Goal: Task Accomplishment & Management: Manage account settings

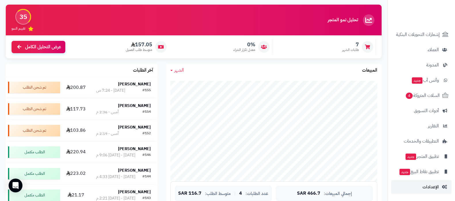
scroll to position [108, 0]
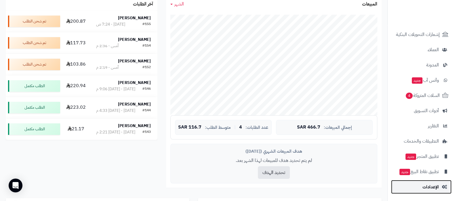
click at [432, 188] on span "الإعدادات" at bounding box center [431, 187] width 16 height 8
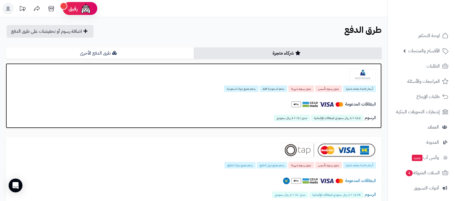
click at [364, 77] on img at bounding box center [363, 75] width 26 height 12
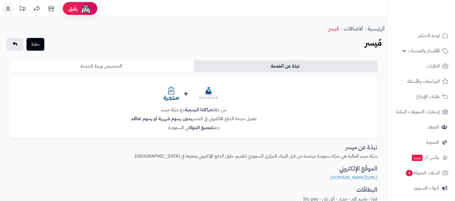
click at [150, 67] on link "التخصيص وربط الخدمة" at bounding box center [102, 66] width 184 height 12
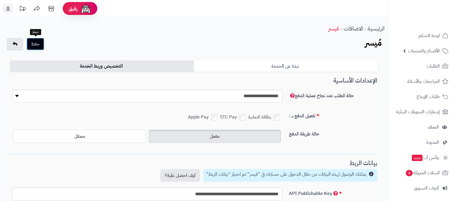
click at [40, 45] on button "حفظ" at bounding box center [35, 44] width 18 height 13
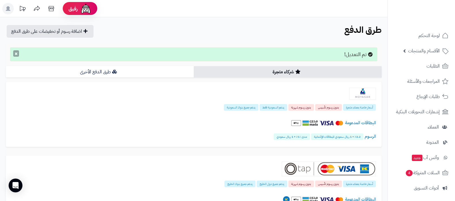
drag, startPoint x: 0, startPoint y: 0, endPoint x: 15, endPoint y: 56, distance: 57.5
click at [15, 56] on button "×" at bounding box center [16, 53] width 6 height 6
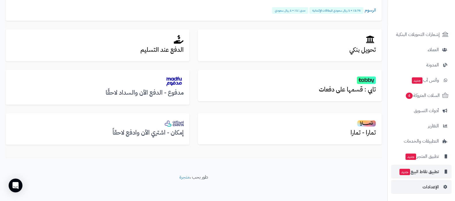
scroll to position [186, 0]
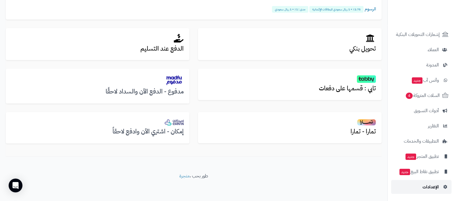
click at [428, 187] on span "الإعدادات" at bounding box center [431, 187] width 16 height 8
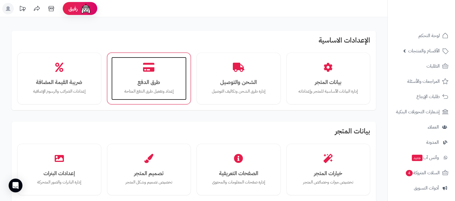
click at [144, 83] on h3 "طرق الدفع" at bounding box center [149, 82] width 64 height 6
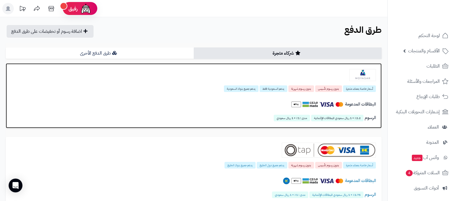
click at [354, 82] on div "أسعار خاصة بعملاء متجرة بدون رسوم تأسيس بدون رسوم شهرية يدعم السعودية فقط يدعم …" at bounding box center [194, 95] width 376 height 65
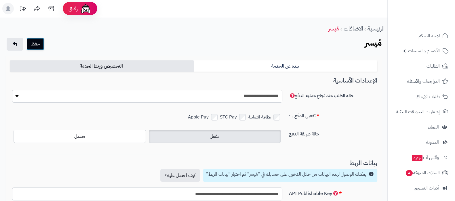
click at [37, 46] on button "حفظ" at bounding box center [35, 44] width 18 height 13
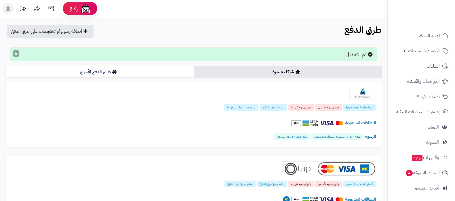
click at [15, 52] on button "×" at bounding box center [16, 53] width 6 height 6
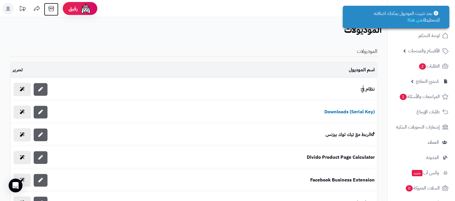
click at [52, 8] on icon at bounding box center [51, 9] width 12 height 12
click at [426, 48] on span "الأقسام والمنتجات" at bounding box center [424, 51] width 32 height 8
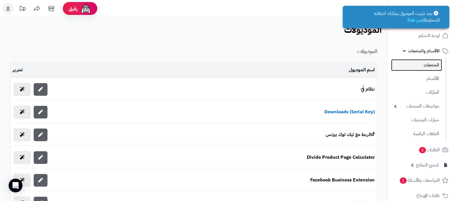
click at [426, 66] on link "المنتجات" at bounding box center [416, 65] width 51 height 12
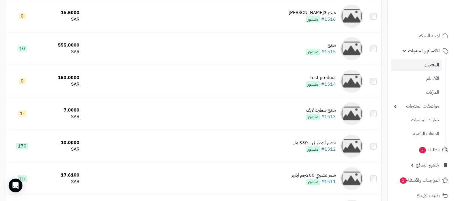
scroll to position [504, 0]
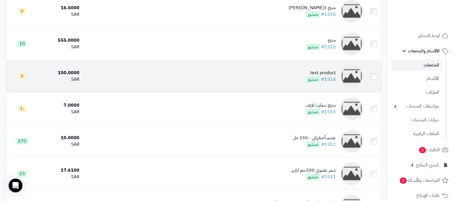
click at [308, 71] on div "test product" at bounding box center [321, 73] width 30 height 7
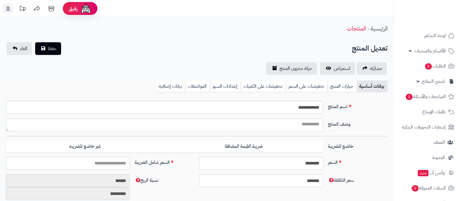
select select
type input "******"
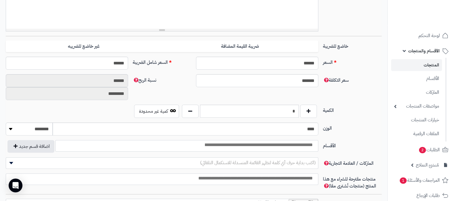
scroll to position [252, 0]
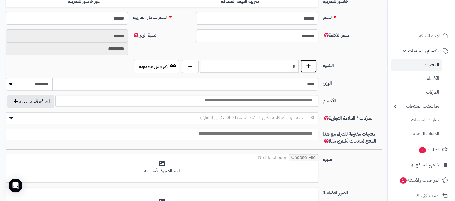
click at [308, 72] on button "button" at bounding box center [308, 66] width 17 height 13
type input "*"
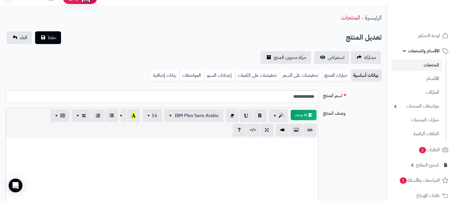
scroll to position [0, 0]
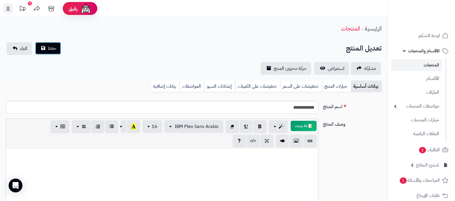
click at [53, 52] on button "حفظ" at bounding box center [48, 48] width 26 height 13
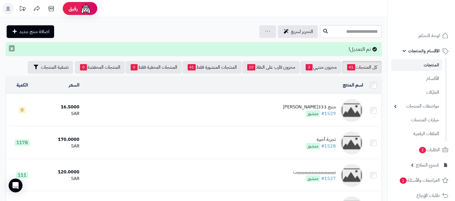
click at [12, 48] on button "×" at bounding box center [12, 48] width 6 height 6
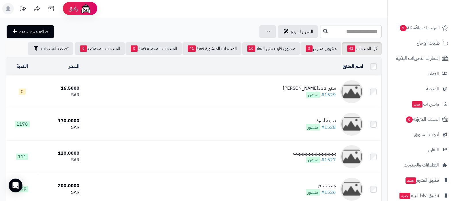
scroll to position [176, 0]
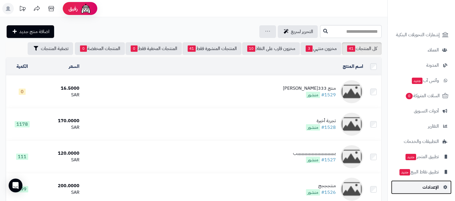
click at [432, 187] on span "الإعدادات" at bounding box center [431, 187] width 16 height 8
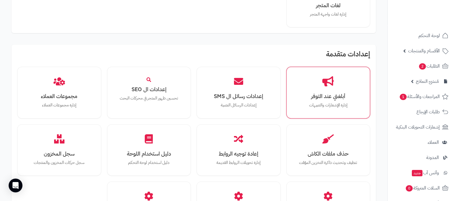
scroll to position [432, 0]
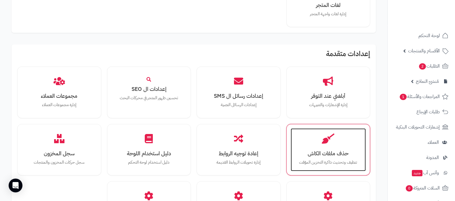
click at [335, 157] on h3 "حذف ملفات الكاش" at bounding box center [329, 154] width 64 height 6
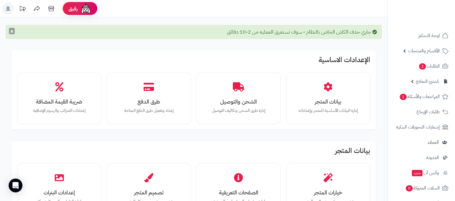
click at [12, 31] on button "×" at bounding box center [12, 31] width 6 height 6
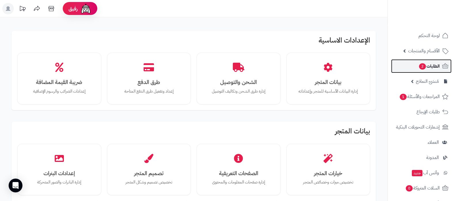
click at [425, 72] on link "الطلبات 2" at bounding box center [421, 66] width 60 height 14
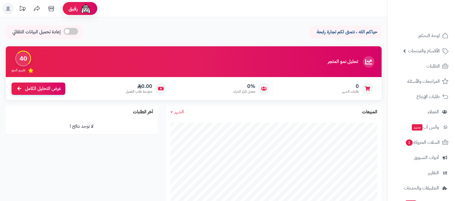
scroll to position [47, 0]
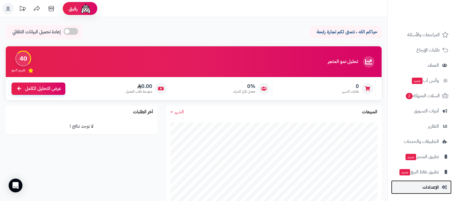
click at [432, 189] on span "الإعدادات" at bounding box center [431, 187] width 16 height 8
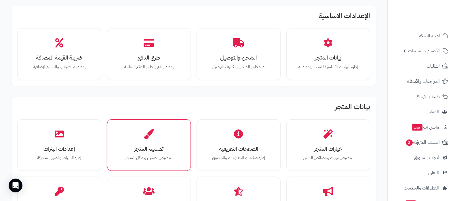
scroll to position [36, 0]
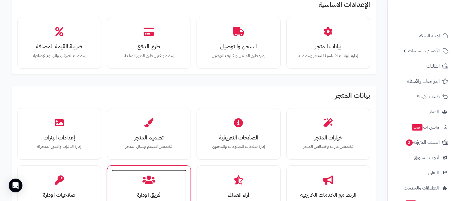
click at [157, 173] on div "فريق الإدارة إدارة المستخدمين والصلاحيات" at bounding box center [148, 191] width 75 height 43
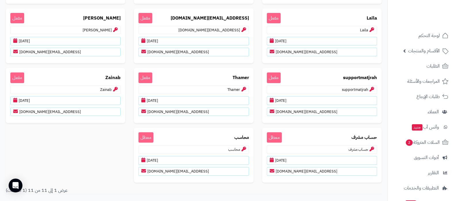
scroll to position [59, 0]
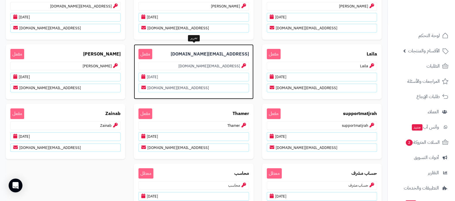
click at [218, 54] on b "[EMAIL_ADDRESS][DOMAIN_NAME]" at bounding box center [210, 54] width 78 height 7
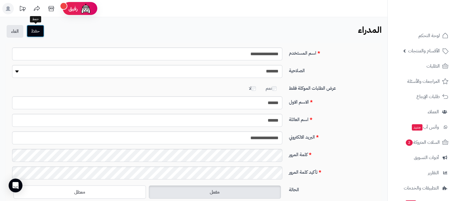
click at [33, 33] on button "حفظ" at bounding box center [35, 31] width 18 height 13
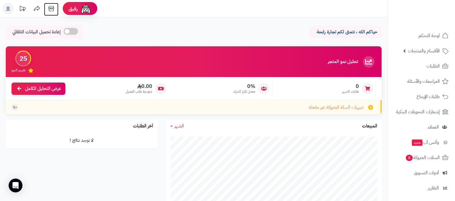
click at [52, 9] on icon at bounding box center [51, 9] width 12 height 12
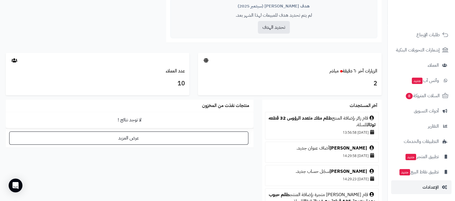
scroll to position [324, 0]
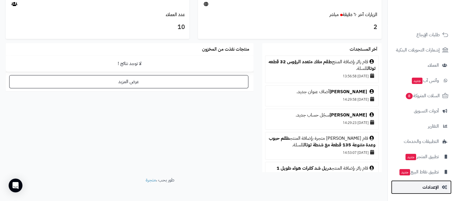
click at [418, 187] on link "الإعدادات" at bounding box center [421, 188] width 60 height 14
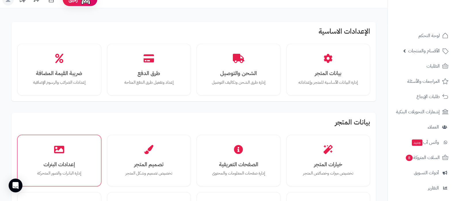
scroll to position [36, 0]
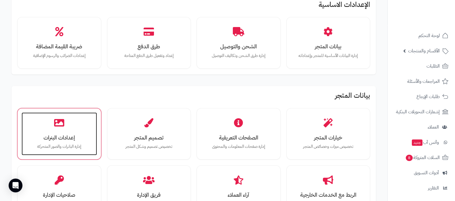
click at [68, 126] on div "إعدادات البنرات إدارة البانرات والصور المتحركة" at bounding box center [59, 134] width 75 height 43
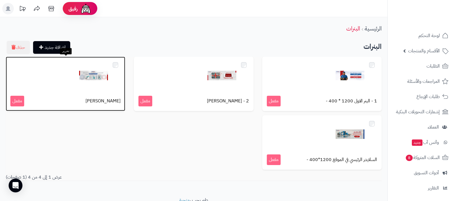
click at [95, 76] on img at bounding box center [93, 75] width 29 height 29
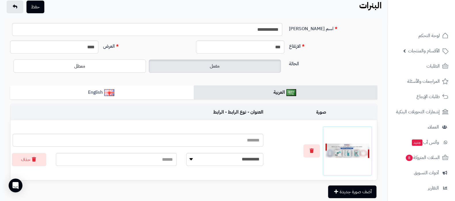
scroll to position [36, 0]
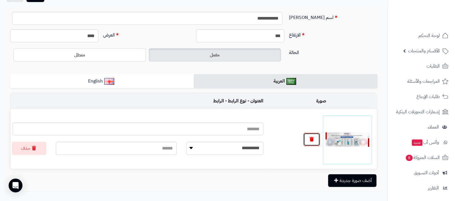
click at [311, 143] on button "button" at bounding box center [311, 139] width 17 height 13
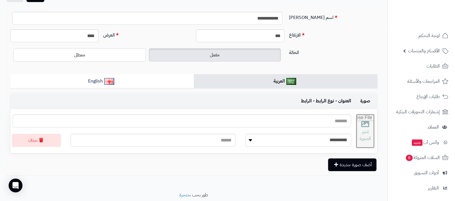
click at [364, 132] on input "file" at bounding box center [365, 131] width 18 height 34
type input "**********"
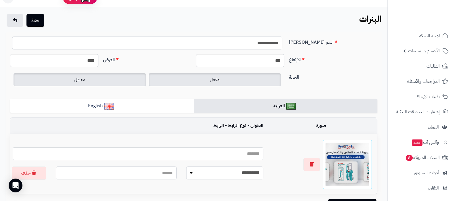
scroll to position [0, 0]
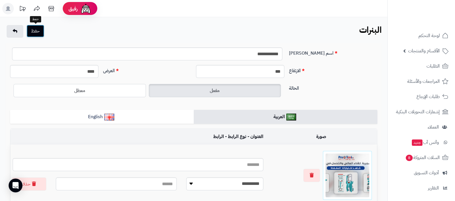
click at [35, 29] on button "حفظ" at bounding box center [35, 31] width 18 height 13
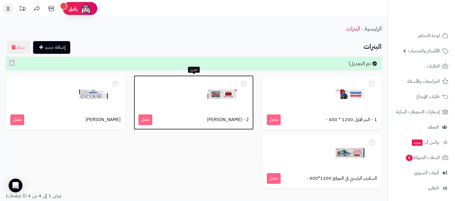
click at [223, 98] on img at bounding box center [222, 94] width 29 height 29
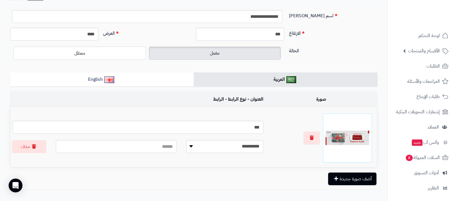
scroll to position [70, 0]
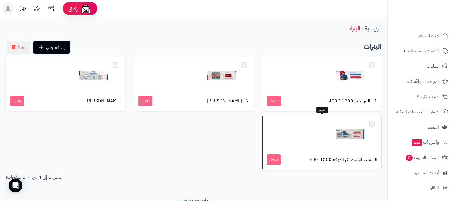
click at [340, 131] on img at bounding box center [350, 134] width 29 height 29
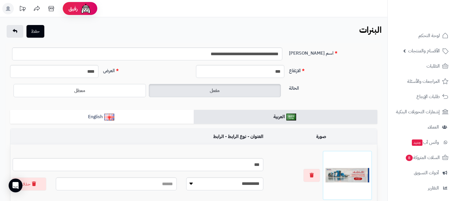
scroll to position [108, 0]
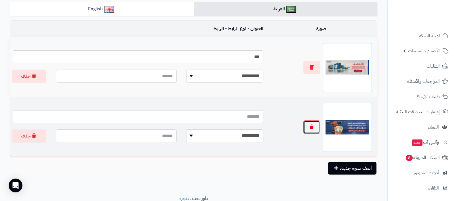
click at [315, 130] on button "button" at bounding box center [311, 127] width 17 height 13
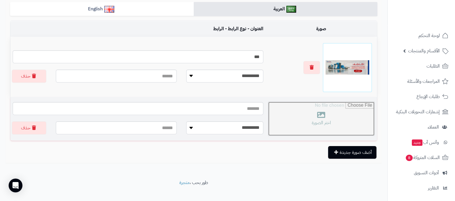
click at [324, 122] on input "file" at bounding box center [321, 119] width 106 height 34
type input "**********"
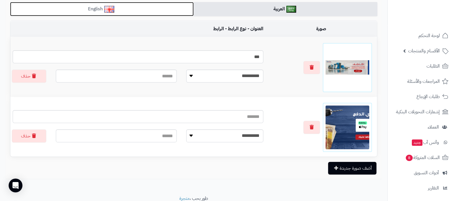
click at [149, 9] on link "English" at bounding box center [102, 9] width 184 height 14
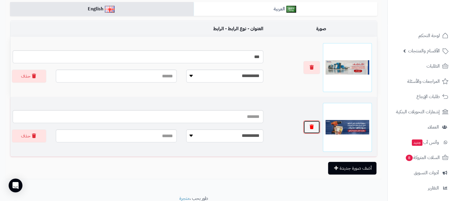
click at [311, 126] on icon "button" at bounding box center [312, 127] width 4 height 5
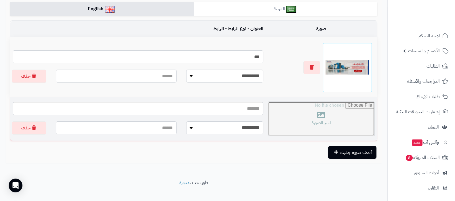
click at [333, 126] on input "file" at bounding box center [321, 119] width 106 height 34
type input "**********"
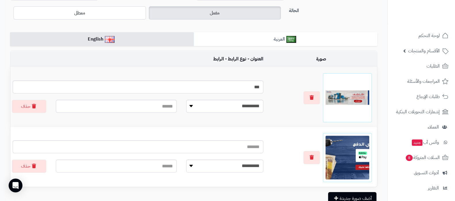
scroll to position [0, 0]
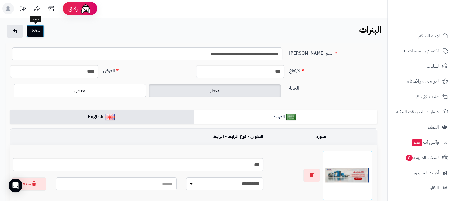
click at [40, 32] on button "حفظ" at bounding box center [35, 31] width 18 height 13
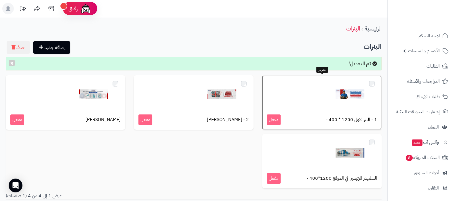
click at [340, 98] on img at bounding box center [350, 94] width 29 height 29
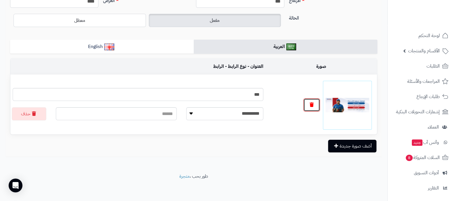
click at [316, 107] on button "button" at bounding box center [311, 104] width 17 height 13
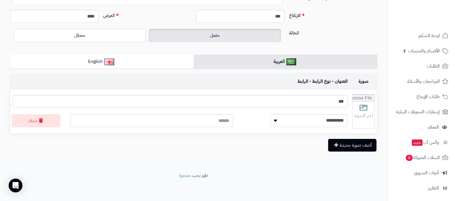
scroll to position [55, 0]
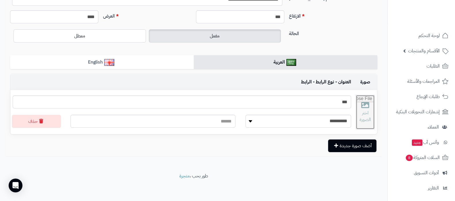
click at [361, 109] on input "file" at bounding box center [365, 112] width 18 height 34
type input "**********"
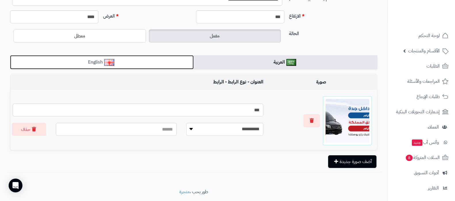
click at [124, 57] on link "English" at bounding box center [102, 62] width 184 height 14
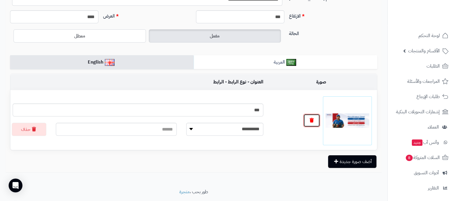
click at [309, 119] on button "button" at bounding box center [311, 120] width 17 height 13
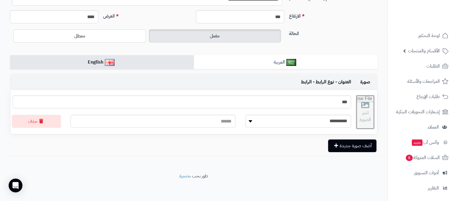
click at [360, 104] on input "file" at bounding box center [365, 112] width 18 height 34
type input "**********"
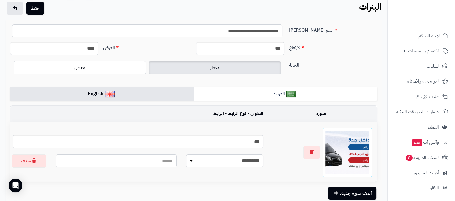
scroll to position [0, 0]
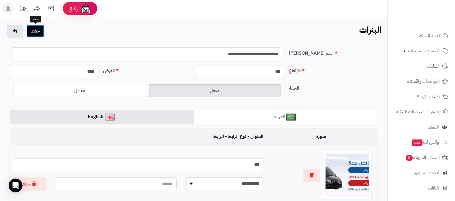
click at [35, 29] on button "حفظ" at bounding box center [35, 31] width 18 height 13
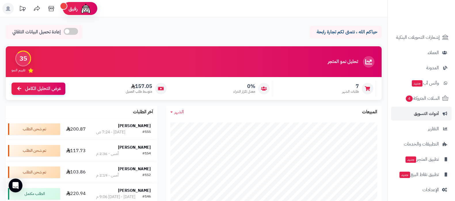
scroll to position [77, 0]
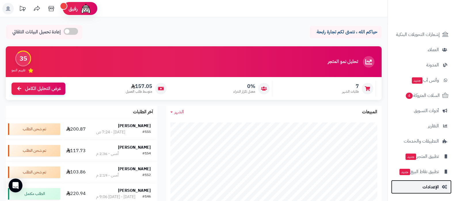
click at [419, 187] on link "الإعدادات" at bounding box center [421, 187] width 60 height 14
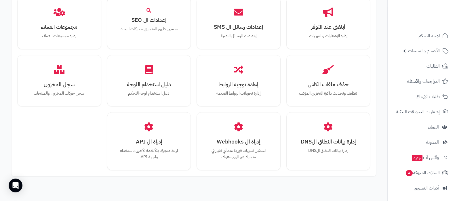
scroll to position [460, 0]
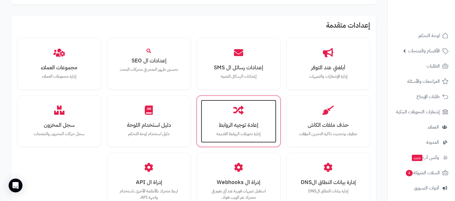
click at [243, 119] on div "إعادة توجيه الروابط إدارة تحويلات الروابط القديمة" at bounding box center [238, 121] width 75 height 43
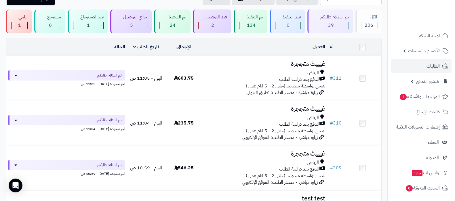
scroll to position [36, 0]
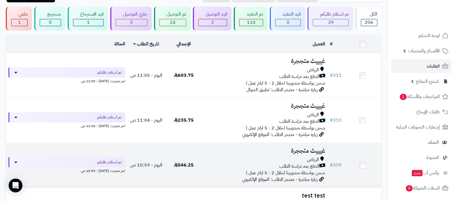
click at [302, 148] on h3 "غيييث متججرة" at bounding box center [265, 151] width 120 height 7
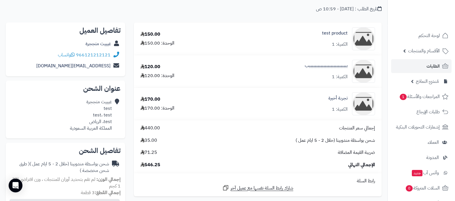
scroll to position [36, 0]
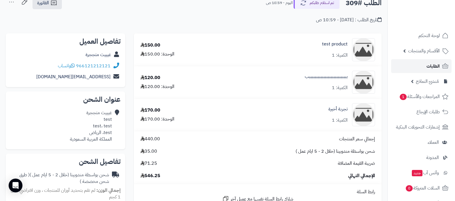
click at [415, 64] on link "الطلبات" at bounding box center [421, 66] width 60 height 14
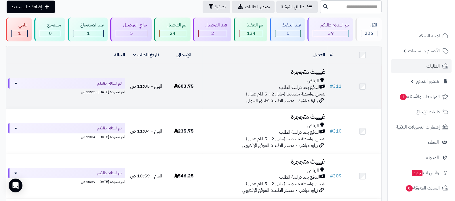
scroll to position [36, 0]
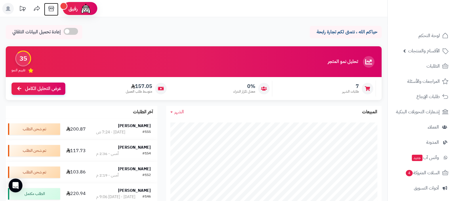
click at [52, 10] on icon at bounding box center [51, 9] width 12 height 12
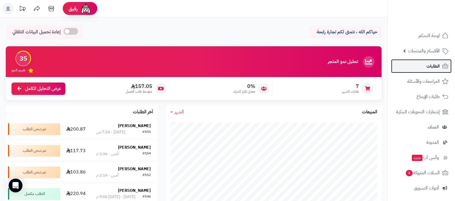
click at [425, 64] on link "الطلبات" at bounding box center [421, 66] width 60 height 14
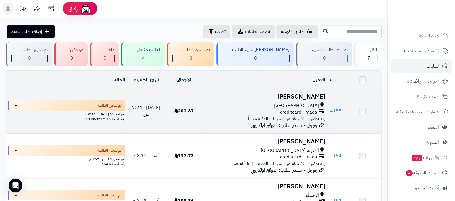
click at [295, 99] on h3 "[PERSON_NAME]" at bounding box center [265, 97] width 120 height 7
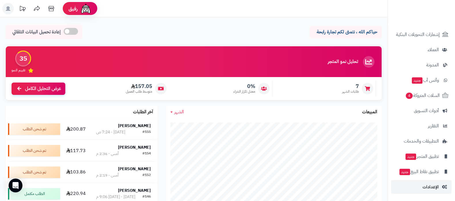
scroll to position [72, 0]
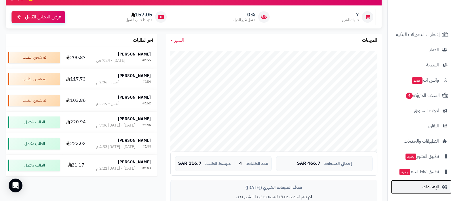
click at [430, 186] on span "الإعدادات" at bounding box center [431, 187] width 16 height 8
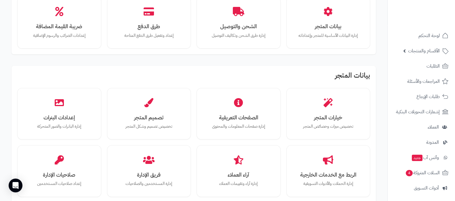
scroll to position [108, 0]
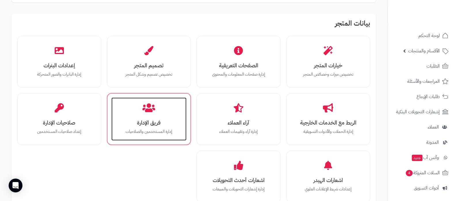
click at [150, 114] on div "فريق الإدارة إدارة المستخدمين والصلاحيات" at bounding box center [148, 119] width 75 height 43
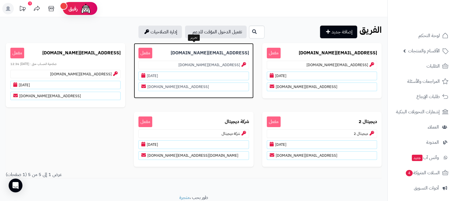
click at [217, 53] on b "hassan@coffeedew.com" at bounding box center [210, 53] width 78 height 7
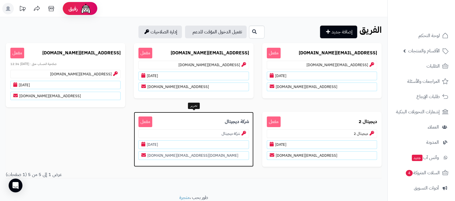
click at [226, 117] on p "شركة ديجيتال مفعل" at bounding box center [193, 122] width 110 height 11
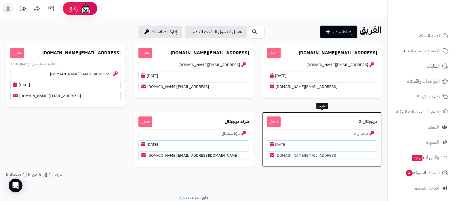
click at [367, 119] on b "ديجيتال 2" at bounding box center [368, 122] width 18 height 7
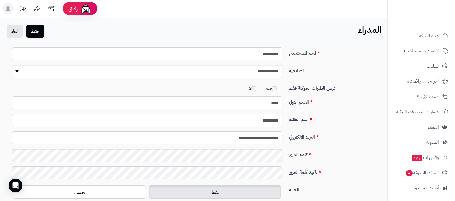
drag, startPoint x: 0, startPoint y: 0, endPoint x: 367, endPoint y: 119, distance: 385.8
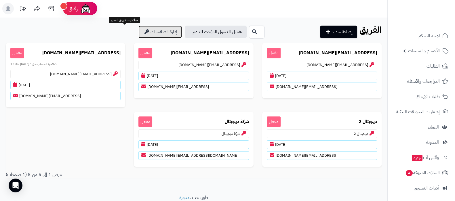
click at [138, 33] on link "إدارة الصلاحيات" at bounding box center [159, 32] width 43 height 13
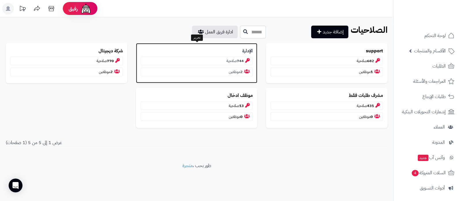
click at [245, 52] on b "الإدارة" at bounding box center [247, 51] width 10 height 7
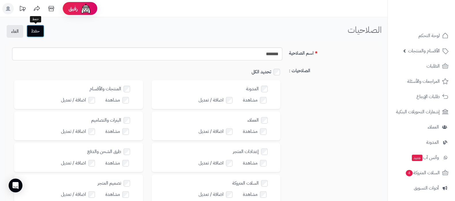
click at [39, 30] on button "حفظ" at bounding box center [35, 31] width 18 height 13
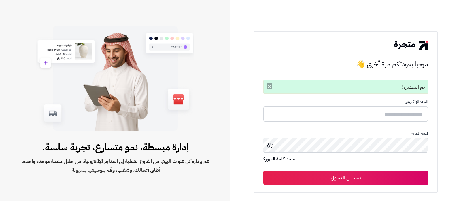
type input "**********"
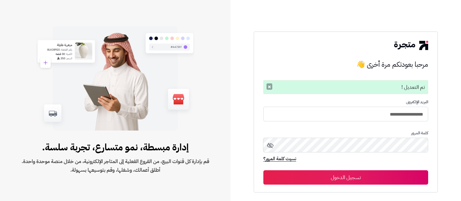
click at [269, 88] on button "×" at bounding box center [269, 86] width 6 height 6
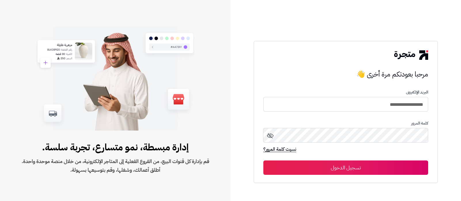
click at [329, 164] on button "تسجيل الدخول" at bounding box center [345, 168] width 165 height 14
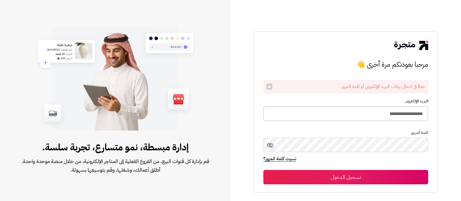
click at [348, 115] on input "**********" at bounding box center [345, 113] width 165 height 15
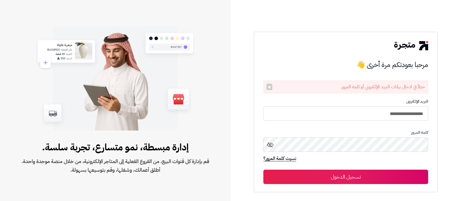
type input "**********"
click at [329, 178] on button "تسجيل الدخول" at bounding box center [345, 177] width 165 height 14
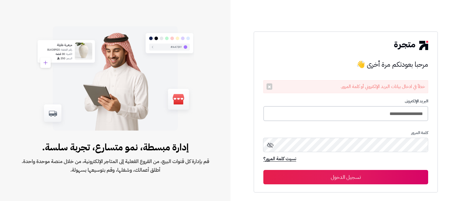
click at [346, 117] on input "**********" at bounding box center [345, 113] width 165 height 15
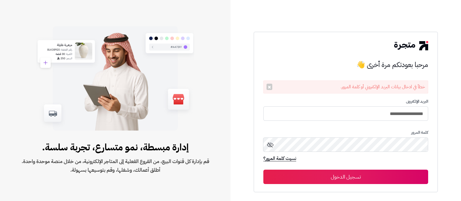
type input "**********"
click at [263, 170] on button "تسجيل الدخول" at bounding box center [345, 177] width 165 height 14
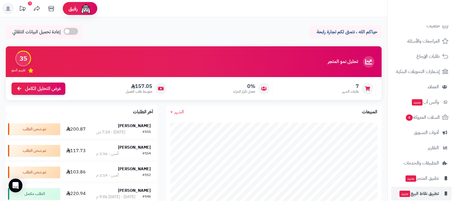
scroll to position [62, 0]
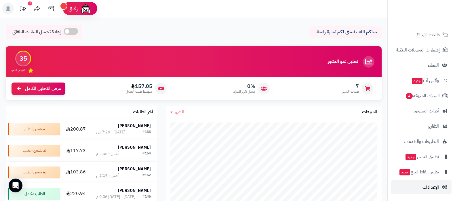
click at [430, 187] on span "الإعدادات" at bounding box center [431, 187] width 16 height 8
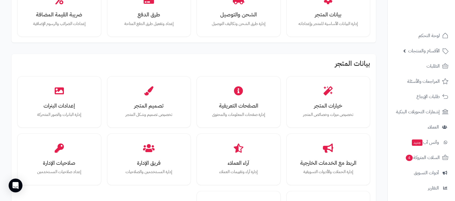
scroll to position [108, 0]
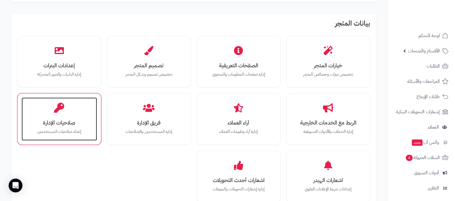
click at [81, 123] on h3 "صلاحيات الإدارة" at bounding box center [59, 123] width 64 height 6
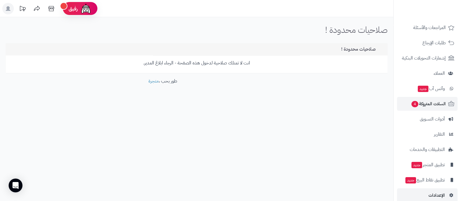
scroll to position [62, 0]
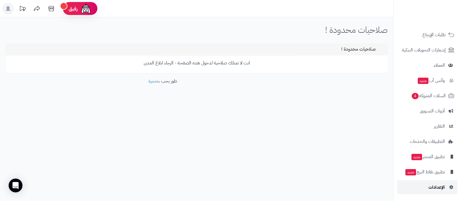
click at [433, 187] on span "الإعدادات" at bounding box center [436, 187] width 16 height 8
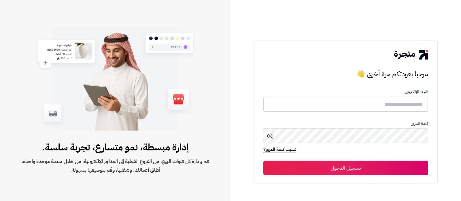
click at [390, 108] on input "text" at bounding box center [345, 104] width 165 height 15
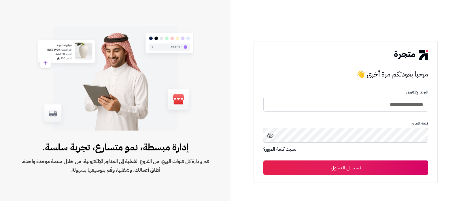
type input "**********"
click at [263, 161] on button "تسجيل الدخول" at bounding box center [345, 168] width 165 height 14
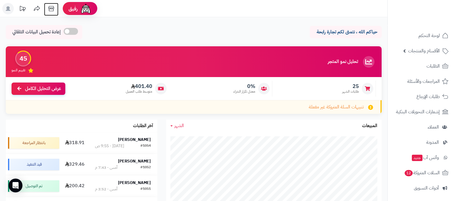
click at [56, 10] on icon at bounding box center [51, 9] width 12 height 12
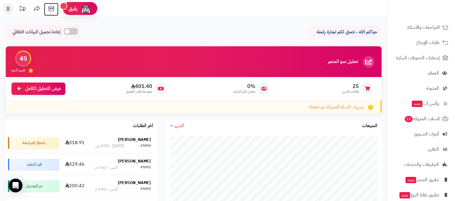
scroll to position [77, 0]
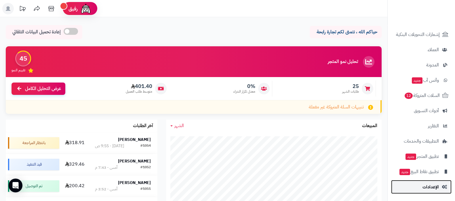
click at [432, 192] on link "الإعدادات" at bounding box center [421, 187] width 60 height 14
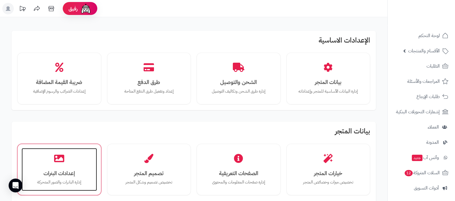
click at [66, 174] on h3 "إعدادات البنرات" at bounding box center [59, 173] width 64 height 6
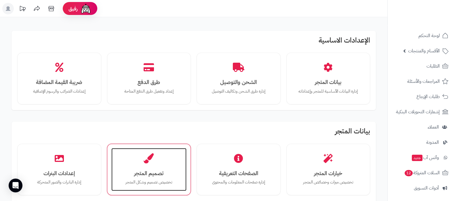
click at [137, 173] on h3 "تصميم المتجر" at bounding box center [149, 173] width 64 height 6
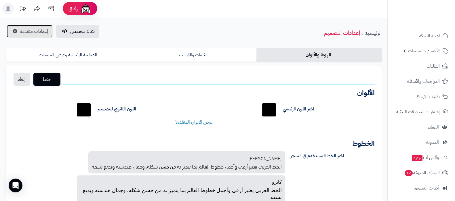
click at [19, 33] on link "إعدادات متقدمة" at bounding box center [30, 31] width 46 height 13
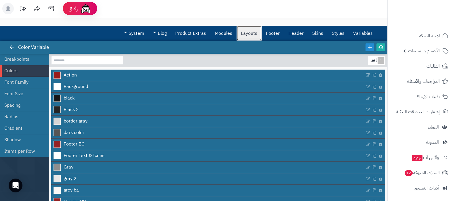
click at [246, 37] on link "Layouts" at bounding box center [249, 33] width 25 height 14
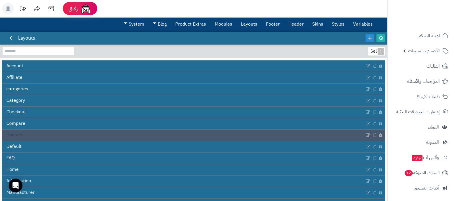
scroll to position [36, 0]
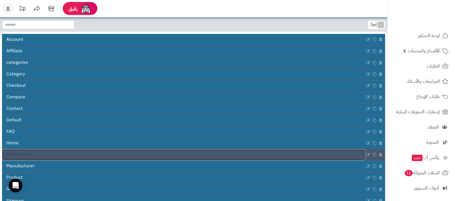
click at [206, 151] on link "Information" at bounding box center [183, 154] width 363 height 11
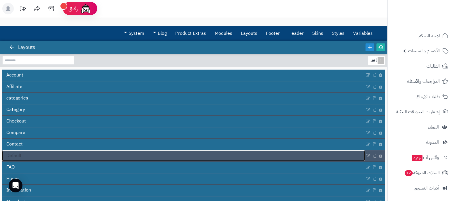
click at [159, 151] on link "Default" at bounding box center [183, 156] width 363 height 11
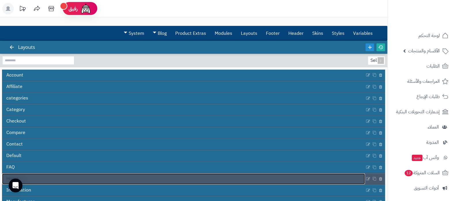
click at [226, 178] on link "Home" at bounding box center [183, 179] width 363 height 11
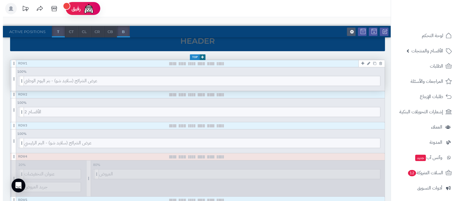
scroll to position [108, 0]
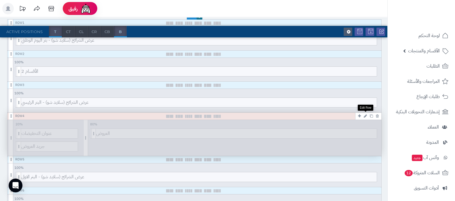
click at [364, 117] on icon at bounding box center [365, 116] width 3 height 4
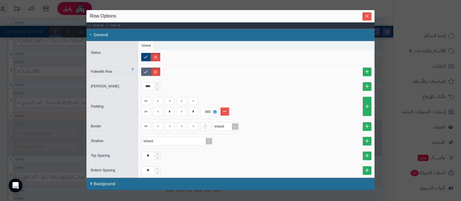
click at [149, 72] on label at bounding box center [146, 72] width 10 height 8
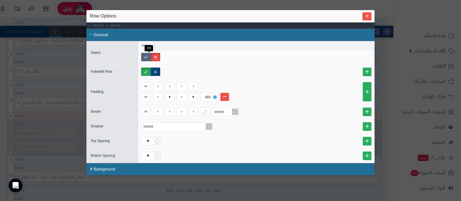
click at [148, 56] on label at bounding box center [146, 57] width 10 height 8
click at [154, 71] on label at bounding box center [156, 72] width 10 height 8
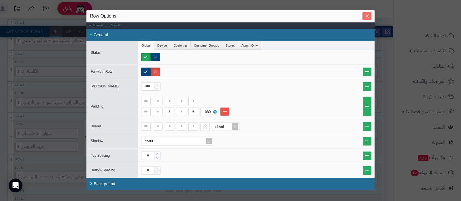
click at [368, 14] on icon "Close" at bounding box center [366, 16] width 5 height 5
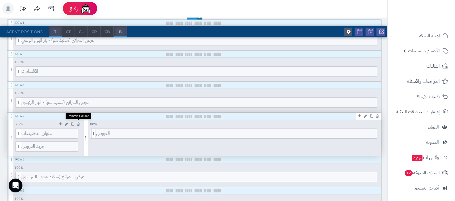
click at [77, 123] on icon at bounding box center [78, 124] width 3 height 4
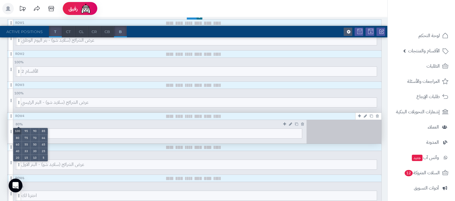
click at [17, 129] on li "100" at bounding box center [17, 131] width 9 height 7
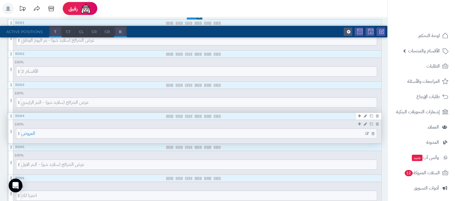
click at [200, 135] on span "العروض" at bounding box center [199, 134] width 356 height 10
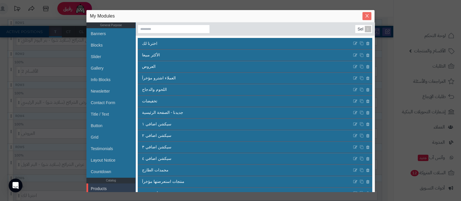
click at [367, 14] on icon "Close" at bounding box center [366, 16] width 5 height 5
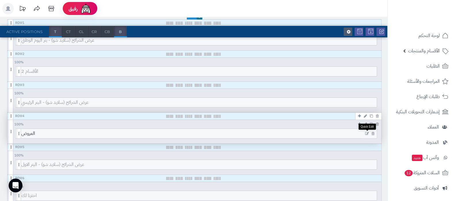
click at [368, 133] on icon at bounding box center [367, 134] width 4 height 4
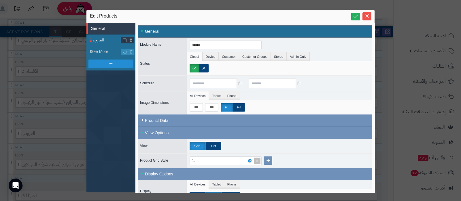
click at [97, 42] on span "العروض" at bounding box center [106, 40] width 30 height 6
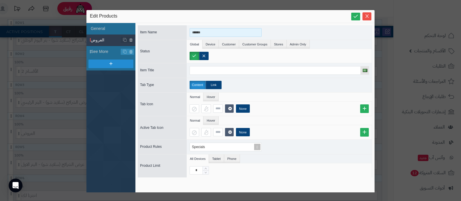
click at [238, 30] on input "******" at bounding box center [225, 32] width 72 height 9
click at [238, 30] on input "**********" at bounding box center [225, 32] width 72 height 9
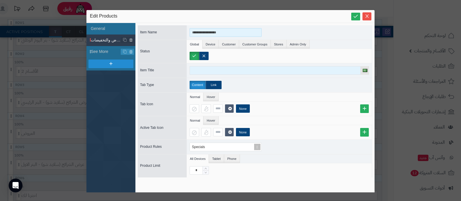
type input "**********"
click at [237, 69] on input at bounding box center [274, 70] width 171 height 9
paste input "**********"
type input "**********"
click at [205, 168] on icon "Increase Value" at bounding box center [205, 168] width 3 height 3
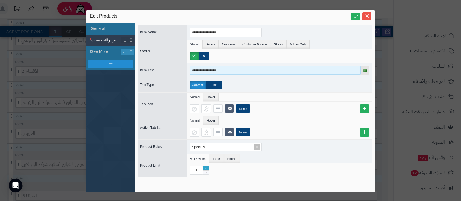
type input "*"
click at [205, 168] on icon "Increase Value" at bounding box center [205, 168] width 3 height 3
type input "**********"
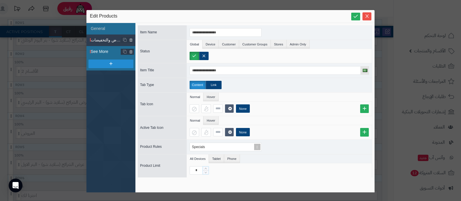
click at [108, 51] on span "See More" at bounding box center [106, 52] width 30 height 6
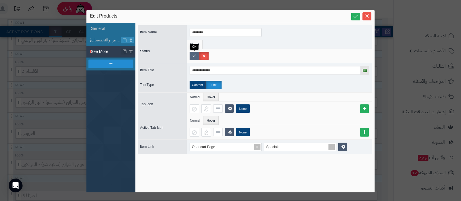
click at [194, 58] on label at bounding box center [194, 56] width 10 height 8
click at [355, 18] on icon at bounding box center [355, 16] width 5 height 5
click at [366, 17] on icon "Close" at bounding box center [366, 15] width 3 height 3
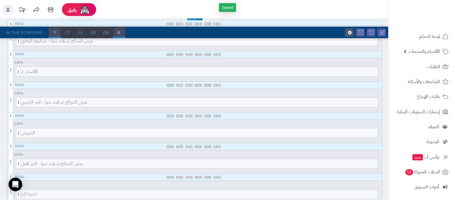
scroll to position [0, 0]
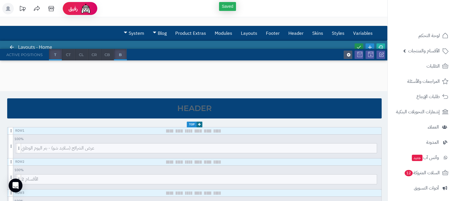
click at [359, 43] on link at bounding box center [359, 47] width 9 height 8
click at [383, 46] on icon at bounding box center [380, 47] width 5 height 5
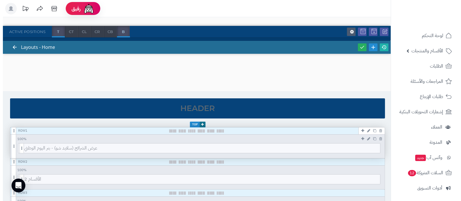
scroll to position [72, 0]
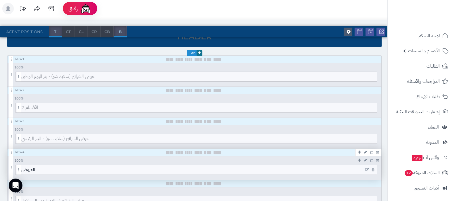
click at [366, 170] on icon at bounding box center [367, 170] width 4 height 4
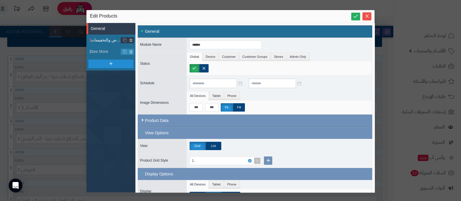
click at [102, 41] on span "العروض والتخفيضات" at bounding box center [106, 40] width 30 height 6
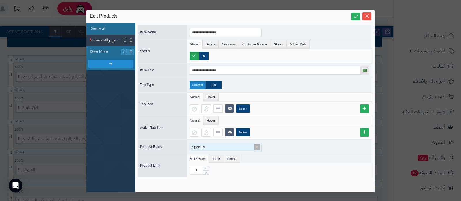
click at [256, 147] on span at bounding box center [257, 147] width 8 height 8
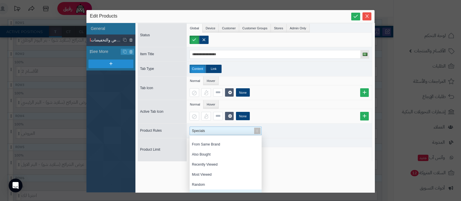
scroll to position [63, 0]
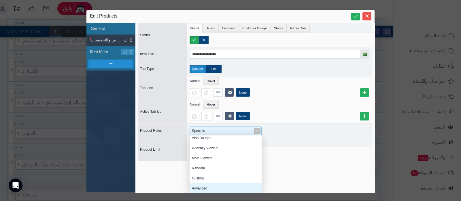
click at [210, 187] on div "Advanced" at bounding box center [225, 188] width 72 height 10
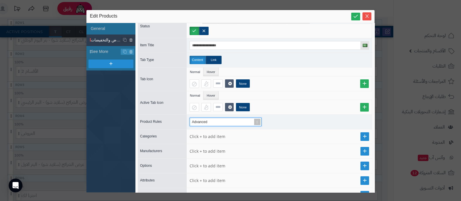
scroll to position [36, 0]
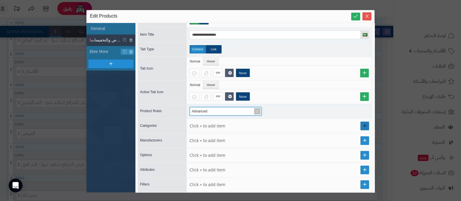
click at [360, 125] on link at bounding box center [364, 126] width 9 height 9
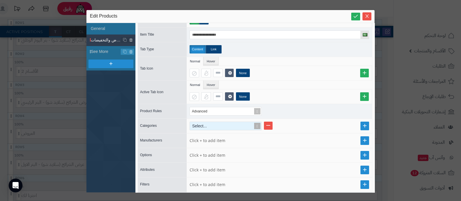
click at [216, 122] on div "Select..." at bounding box center [223, 126] width 67 height 8
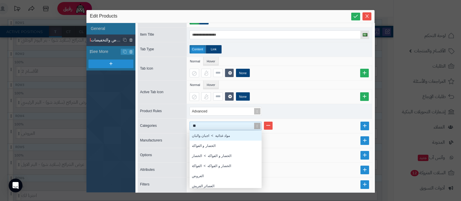
type input "***"
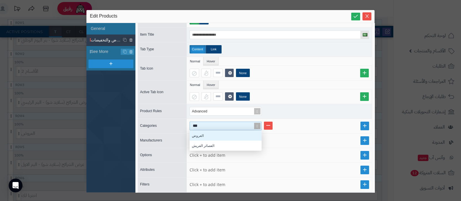
click at [207, 136] on div "العروض" at bounding box center [225, 136] width 72 height 10
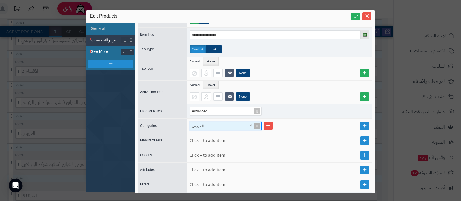
click at [104, 55] on li "See More" at bounding box center [110, 52] width 49 height 12
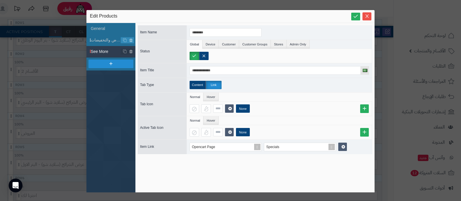
scroll to position [0, 0]
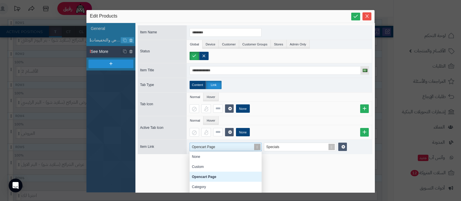
click at [255, 145] on span at bounding box center [257, 147] width 8 height 8
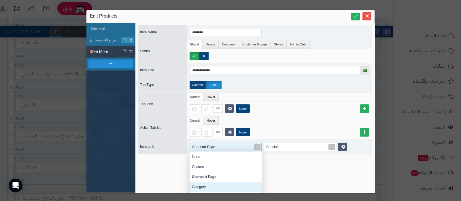
scroll to position [144, 0]
click at [211, 183] on div "Category" at bounding box center [225, 187] width 72 height 10
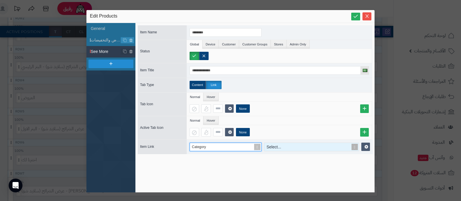
click at [278, 147] on div "Select..." at bounding box center [308, 147] width 88 height 8
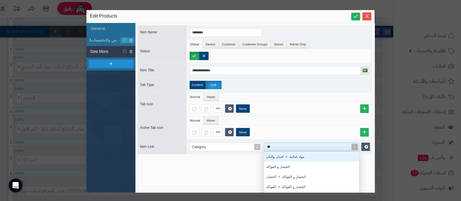
scroll to position [151, 0]
type input "***"
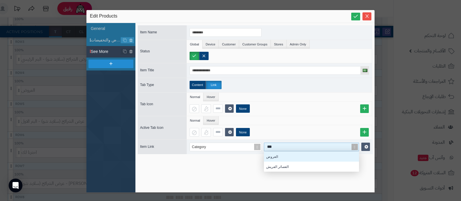
click at [278, 157] on div "العروض" at bounding box center [311, 157] width 95 height 10
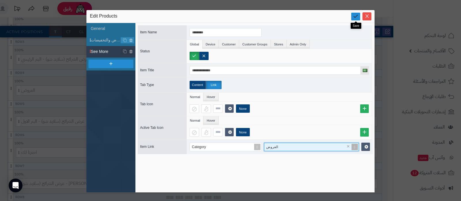
click at [358, 16] on link at bounding box center [355, 17] width 9 height 8
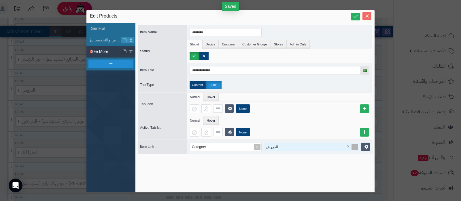
click at [366, 16] on icon "Close" at bounding box center [366, 16] width 5 height 5
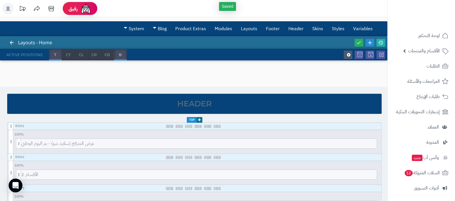
scroll to position [0, 0]
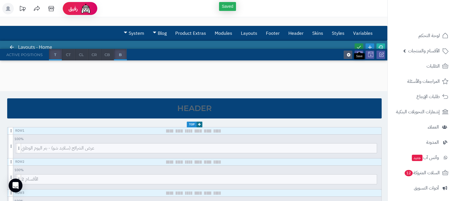
click at [360, 46] on icon at bounding box center [358, 47] width 5 height 5
click at [381, 45] on icon at bounding box center [380, 47] width 5 height 5
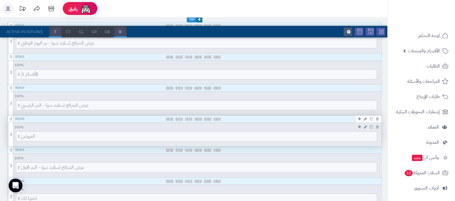
scroll to position [108, 0]
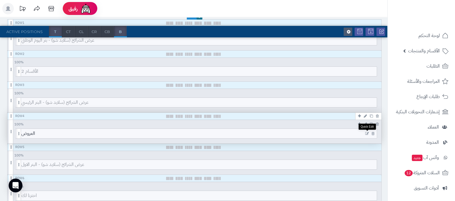
click at [366, 132] on icon at bounding box center [367, 134] width 4 height 4
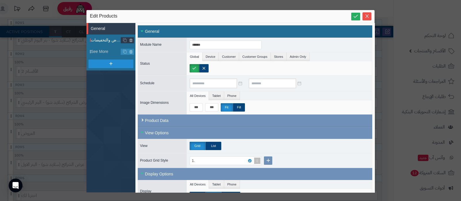
click at [104, 39] on span "العروض والتخفيضات" at bounding box center [106, 40] width 30 height 6
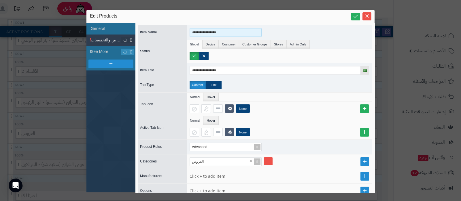
click at [203, 31] on input "**********" at bounding box center [225, 32] width 72 height 9
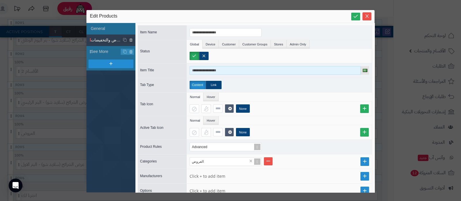
click at [200, 70] on input "**********" at bounding box center [274, 70] width 171 height 9
type input "******"
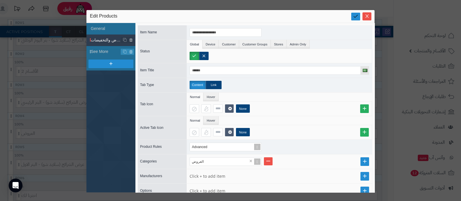
click at [353, 15] on icon at bounding box center [355, 16] width 5 height 5
click at [364, 16] on icon "Close" at bounding box center [366, 16] width 5 height 5
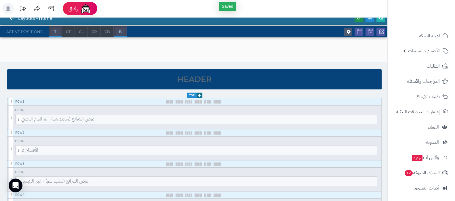
scroll to position [0, 0]
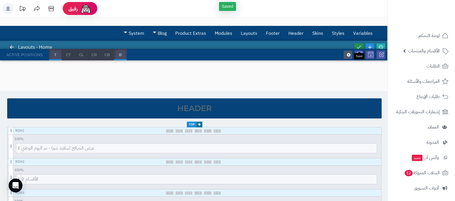
click at [358, 48] on icon at bounding box center [358, 47] width 5 height 5
click at [381, 45] on icon at bounding box center [380, 47] width 5 height 5
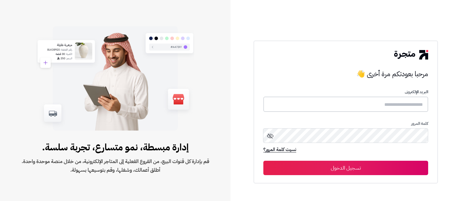
click at [351, 107] on input "text" at bounding box center [345, 104] width 165 height 15
type input "**********"
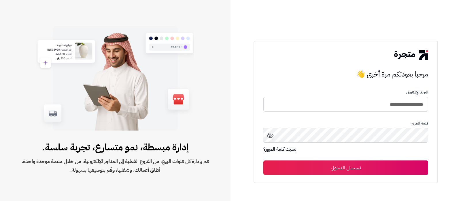
click at [366, 166] on button "تسجيل الدخول" at bounding box center [345, 168] width 165 height 14
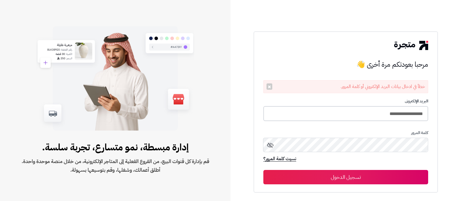
drag, startPoint x: 357, startPoint y: 113, endPoint x: 338, endPoint y: 112, distance: 18.7
click at [357, 113] on input "**********" at bounding box center [345, 113] width 165 height 15
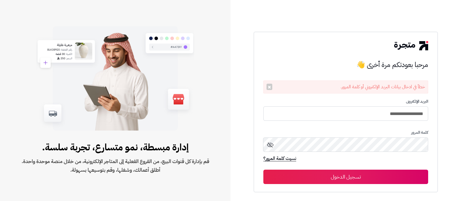
type input "**********"
click at [263, 170] on button "تسجيل الدخول" at bounding box center [345, 177] width 165 height 14
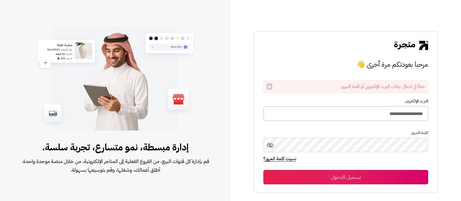
click at [347, 111] on input "**********" at bounding box center [345, 113] width 165 height 15
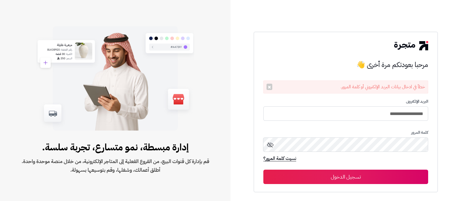
type input "**********"
click at [263, 170] on button "تسجيل الدخول" at bounding box center [345, 177] width 165 height 14
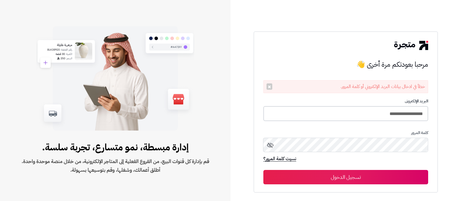
click at [370, 111] on input "**********" at bounding box center [345, 113] width 165 height 15
click at [360, 113] on input "**********" at bounding box center [345, 113] width 165 height 15
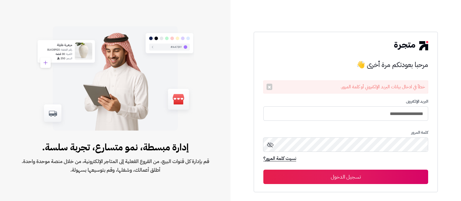
type input "**********"
click at [263, 170] on button "تسجيل الدخول" at bounding box center [345, 177] width 165 height 14
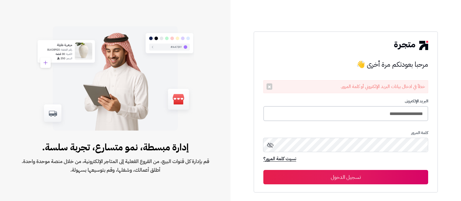
drag, startPoint x: 0, startPoint y: 0, endPoint x: 345, endPoint y: 117, distance: 363.8
click at [345, 117] on input "**********" at bounding box center [345, 113] width 165 height 15
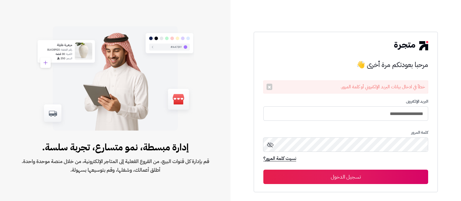
type input "**********"
click at [263, 170] on button "تسجيل الدخول" at bounding box center [345, 177] width 165 height 14
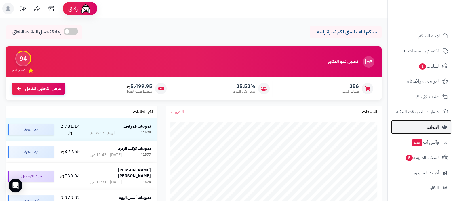
click at [439, 129] on link "العملاء" at bounding box center [421, 127] width 60 height 14
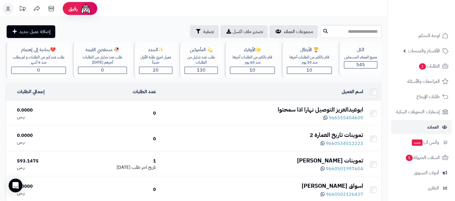
click at [302, 110] on div "ابوعيدالعزيز التوصيل نهارا اذا سمحتوا" at bounding box center [262, 110] width 203 height 8
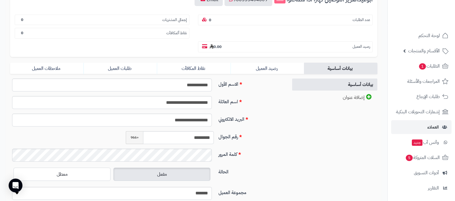
scroll to position [74, 0]
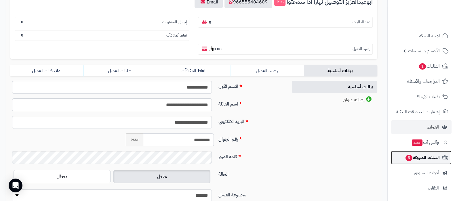
click at [426, 158] on span "السلات المتروكة 5" at bounding box center [422, 158] width 35 height 8
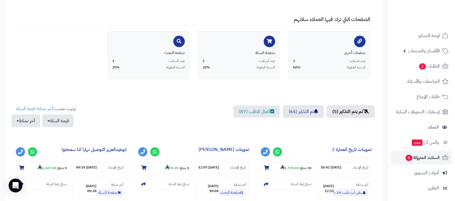
scroll to position [144, 0]
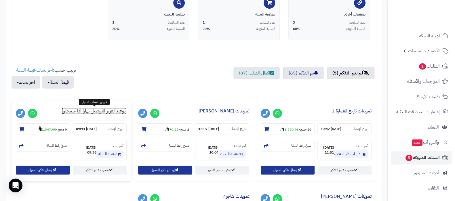
click at [95, 112] on link "ابوعيدالعزيز التوصيل نهارا اذا سمحتوا" at bounding box center [94, 111] width 65 height 7
click at [124, 62] on div at bounding box center [194, 63] width 364 height 7
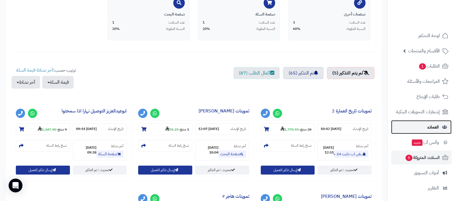
click at [422, 124] on link "العملاء" at bounding box center [421, 127] width 60 height 14
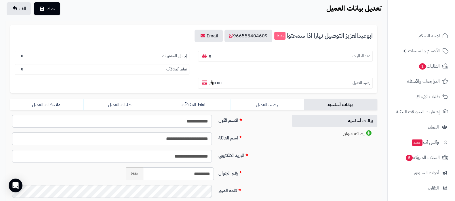
scroll to position [38, 0]
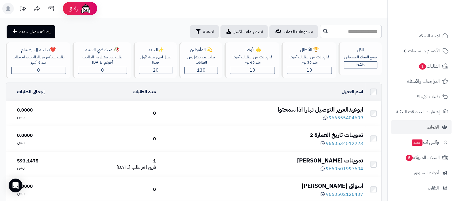
click at [327, 29] on input "text" at bounding box center [351, 31] width 62 height 13
type input "**********"
click at [323, 32] on icon at bounding box center [325, 31] width 5 height 5
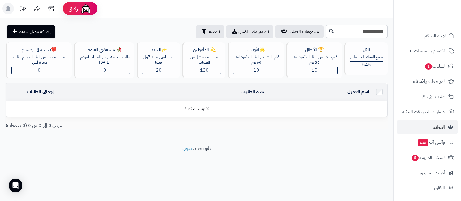
click at [366, 31] on input "**********" at bounding box center [357, 31] width 62 height 13
click at [238, 32] on span "تصدير ملف اكسل" at bounding box center [253, 31] width 31 height 7
click at [369, 31] on input "**********" at bounding box center [357, 31] width 62 height 13
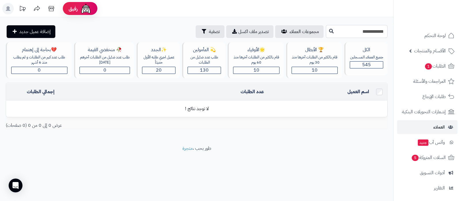
click at [369, 31] on input "**********" at bounding box center [357, 31] width 62 height 13
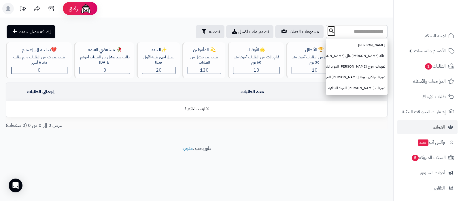
click at [327, 31] on button at bounding box center [331, 31] width 9 height 11
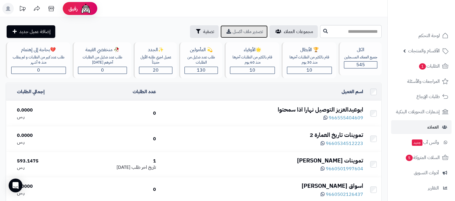
click at [233, 33] on span "تصدير ملف اكسل" at bounding box center [248, 31] width 31 height 7
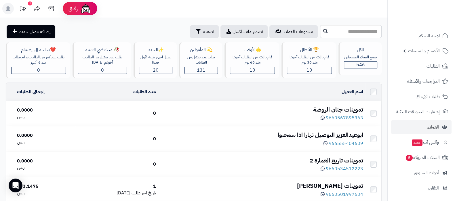
click at [322, 110] on div "تموينات جنان الروضة" at bounding box center [262, 110] width 203 height 8
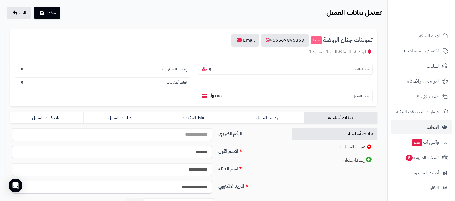
scroll to position [108, 0]
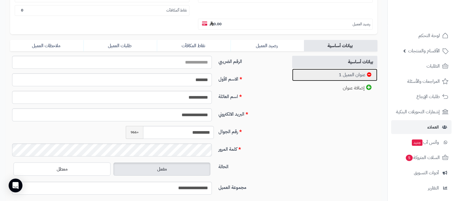
click at [341, 75] on link "عنوان العميل 1" at bounding box center [335, 75] width 86 height 12
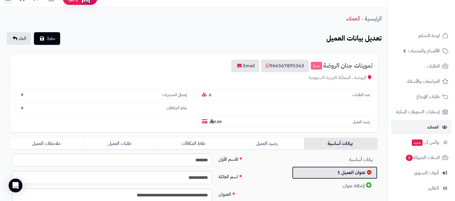
scroll to position [0, 0]
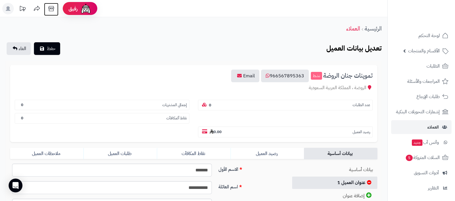
click at [52, 8] on icon at bounding box center [51, 9] width 12 height 12
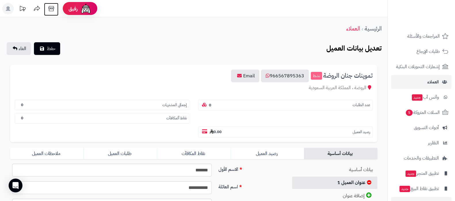
scroll to position [62, 0]
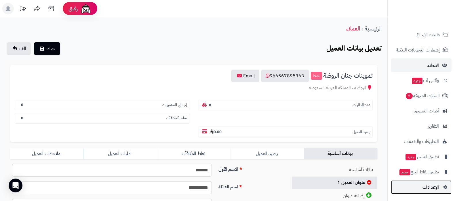
click at [426, 192] on link "الإعدادات" at bounding box center [421, 188] width 60 height 14
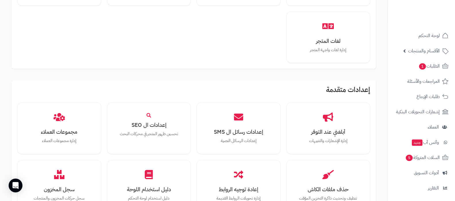
scroll to position [532, 0]
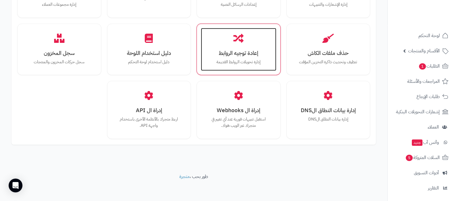
click at [234, 44] on div "إعادة توجيه الروابط إدارة تحويلات الروابط القديمة" at bounding box center [238, 49] width 75 height 43
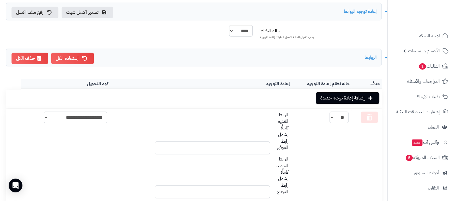
scroll to position [104, 0]
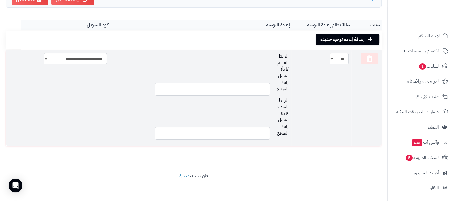
click at [227, 88] on input "text" at bounding box center [212, 89] width 115 height 13
paste input "**********"
type input "**********"
click at [218, 136] on input "text" at bounding box center [212, 133] width 115 height 13
paste input "**********"
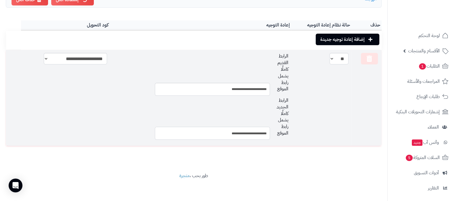
drag, startPoint x: 256, startPoint y: 134, endPoint x: 269, endPoint y: 133, distance: 13.0
click at [269, 133] on input "**********" at bounding box center [212, 133] width 115 height 13
type input "**********"
click at [345, 58] on select "*** **" at bounding box center [339, 59] width 19 height 12
select select "*"
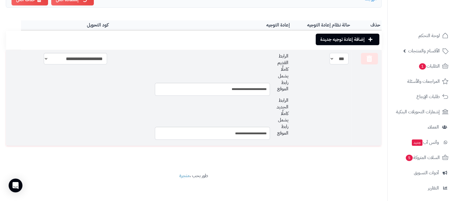
click at [330, 53] on select "*** **" at bounding box center [339, 59] width 19 height 12
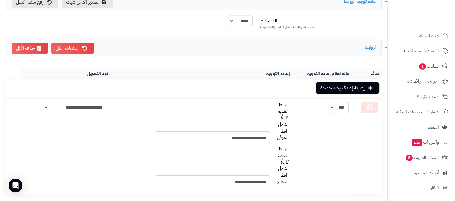
scroll to position [0, 0]
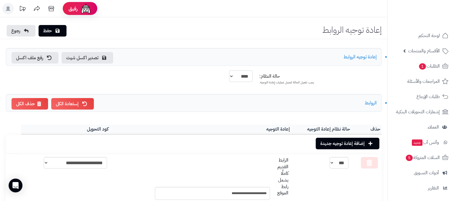
click at [240, 74] on select "**** ****" at bounding box center [241, 77] width 24 height 12
select select "*"
click at [229, 71] on select "**** ****" at bounding box center [241, 77] width 24 height 12
click at [50, 31] on link "حفظ" at bounding box center [53, 31] width 28 height 12
click at [57, 33] on icon at bounding box center [58, 30] width 4 height 5
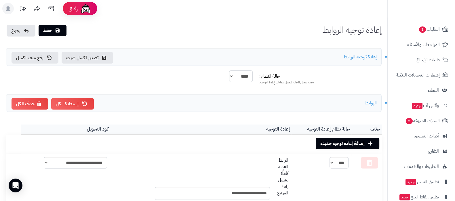
scroll to position [62, 0]
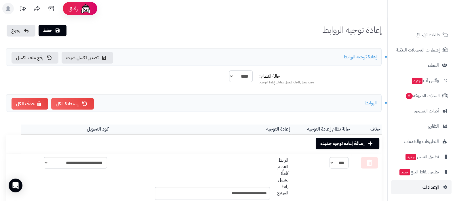
click at [435, 185] on span "الإعدادات" at bounding box center [431, 187] width 16 height 8
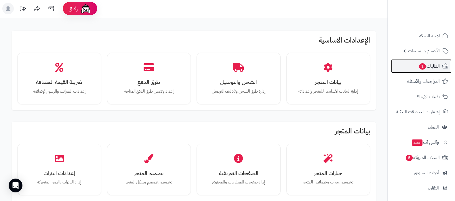
click at [404, 65] on link "الطلبات 1" at bounding box center [421, 66] width 60 height 14
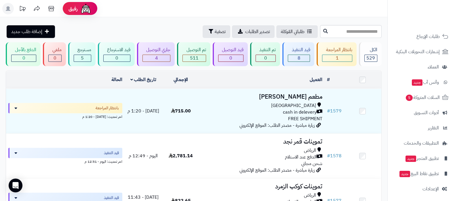
scroll to position [62, 0]
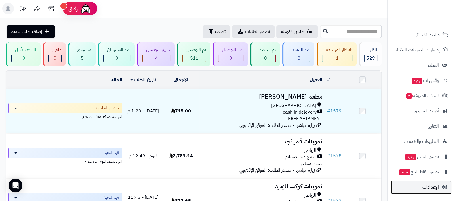
click at [431, 191] on span "الإعدادات" at bounding box center [431, 187] width 16 height 8
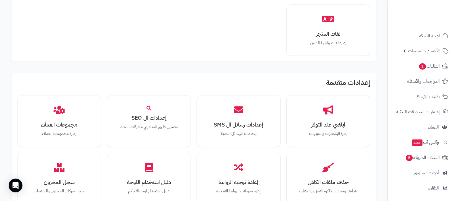
scroll to position [468, 0]
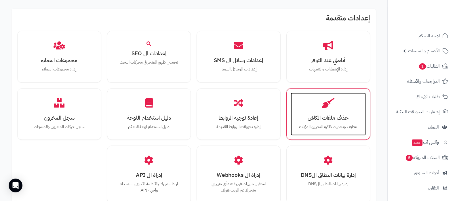
click at [331, 115] on h3 "حذف ملفات الكاش" at bounding box center [329, 118] width 64 height 6
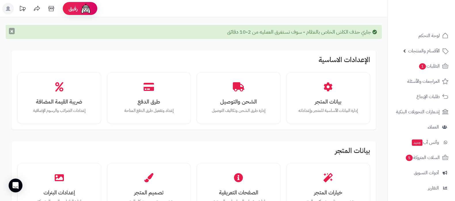
click at [11, 34] on button "×" at bounding box center [12, 31] width 6 height 6
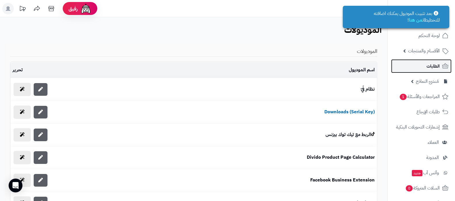
click at [419, 69] on link "الطلبات" at bounding box center [421, 66] width 60 height 14
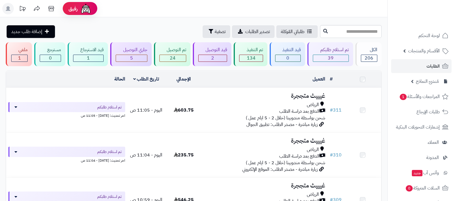
scroll to position [36, 0]
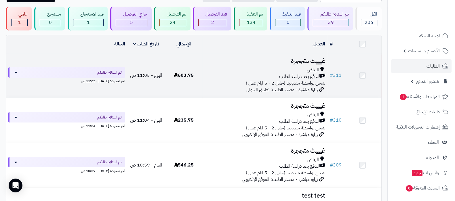
click at [299, 61] on h3 "غيييث متججرة" at bounding box center [265, 61] width 120 height 7
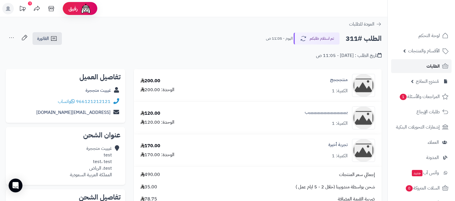
click at [417, 64] on link "الطلبات" at bounding box center [421, 66] width 60 height 14
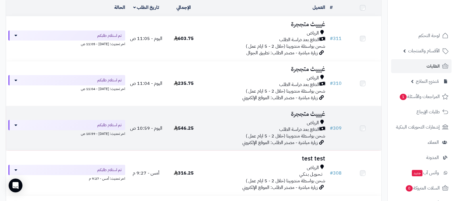
scroll to position [72, 0]
click at [309, 113] on h3 "غيييث متججرة" at bounding box center [265, 115] width 120 height 7
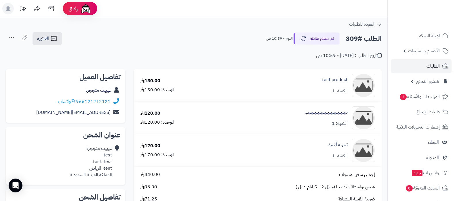
click at [417, 64] on link "الطلبات" at bounding box center [421, 66] width 60 height 14
click at [431, 68] on span "الطلبات" at bounding box center [433, 66] width 13 height 8
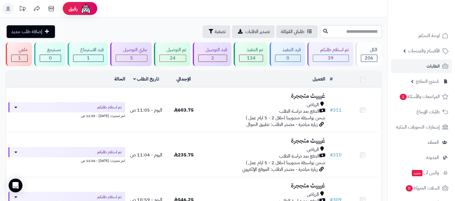
click at [297, 138] on h3 "غيييث متججرة" at bounding box center [265, 141] width 120 height 7
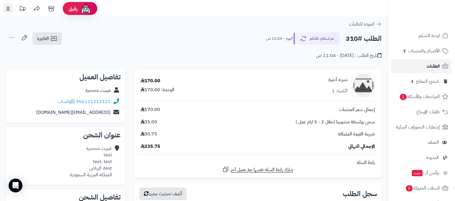
click at [431, 67] on span "الطلبات" at bounding box center [433, 66] width 13 height 8
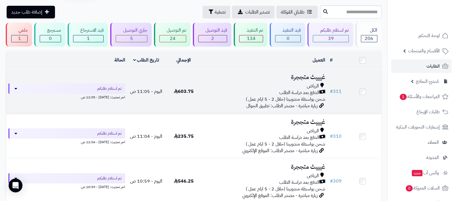
scroll to position [36, 0]
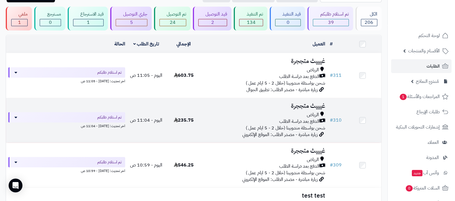
click at [311, 107] on h3 "غيييث متججرة" at bounding box center [265, 106] width 120 height 7
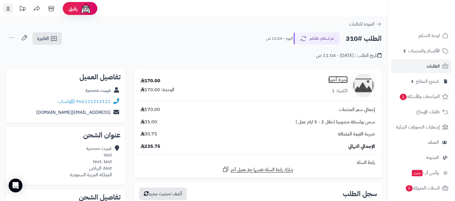
click at [337, 78] on link "تجربة أخيرة" at bounding box center [337, 80] width 19 height 7
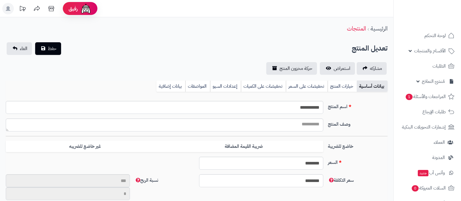
type input "******"
type input "*********"
type input "******"
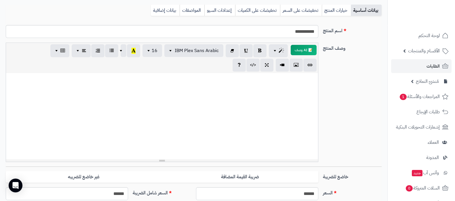
scroll to position [36, 0]
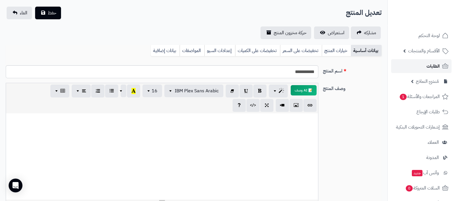
click at [438, 67] on span "الطلبات" at bounding box center [433, 66] width 13 height 8
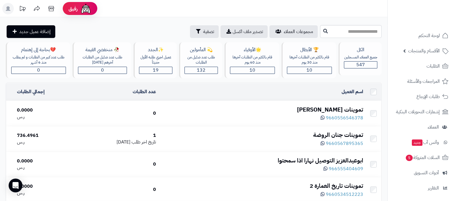
scroll to position [62, 0]
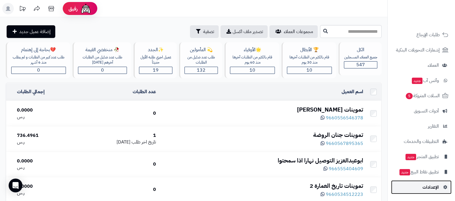
click at [428, 189] on span "الإعدادات" at bounding box center [431, 187] width 16 height 8
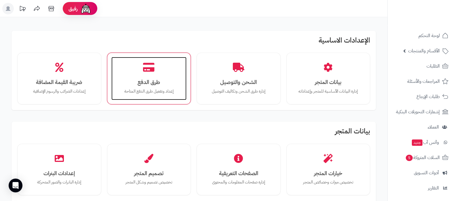
click at [151, 79] on h3 "طرق الدفع" at bounding box center [149, 82] width 64 height 6
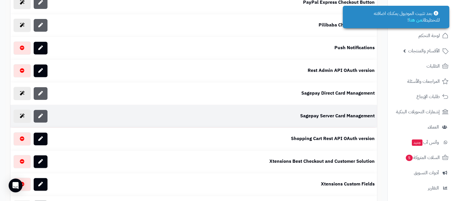
scroll to position [360, 0]
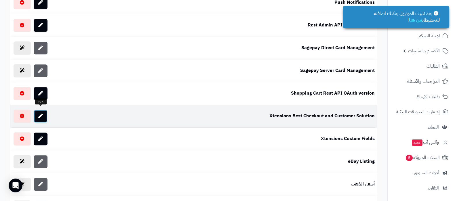
click at [40, 114] on icon at bounding box center [40, 116] width 5 height 5
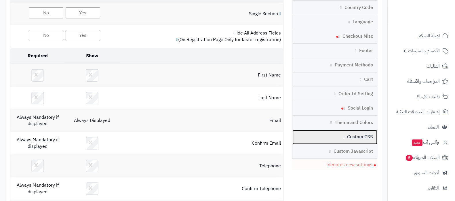
click at [363, 133] on link "Custom CSS" at bounding box center [335, 137] width 85 height 14
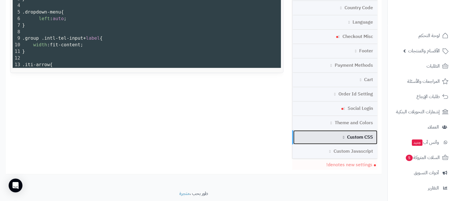
scroll to position [180, 0]
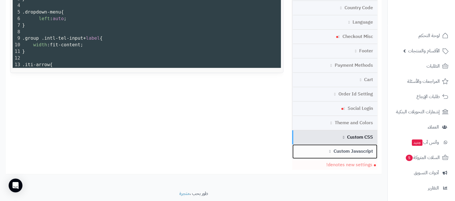
click at [356, 150] on link "Custom Javascript" at bounding box center [335, 152] width 85 height 14
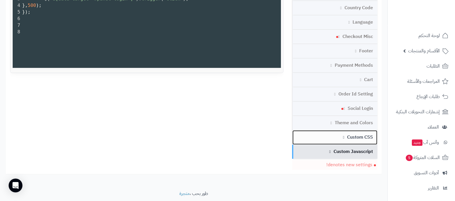
click at [356, 136] on link "Custom CSS" at bounding box center [335, 137] width 85 height 14
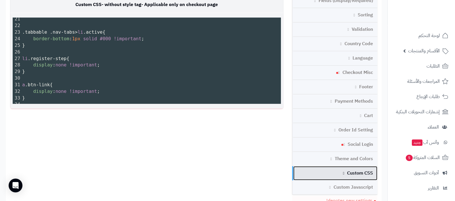
scroll to position [139, 0]
click at [286, 84] on div "Register Area account/register Edit Area account/edit and account/address Check…" at bounding box center [147, 53] width 282 height 121
click at [34, 101] on pre "​" at bounding box center [151, 104] width 260 height 7
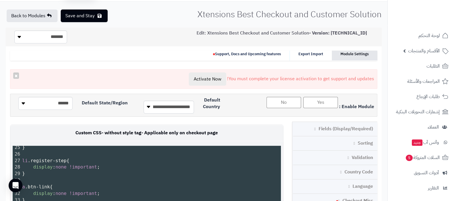
scroll to position [0, 0]
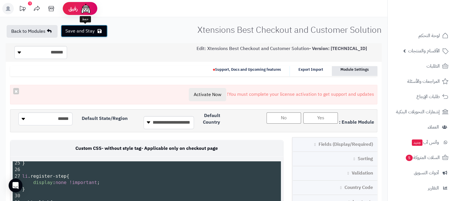
click at [83, 33] on button "Save and Stay" at bounding box center [84, 31] width 47 height 13
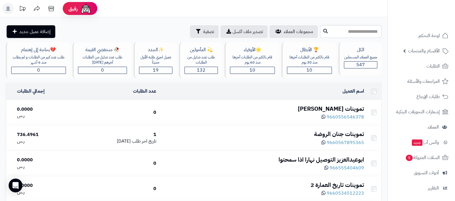
scroll to position [62, 0]
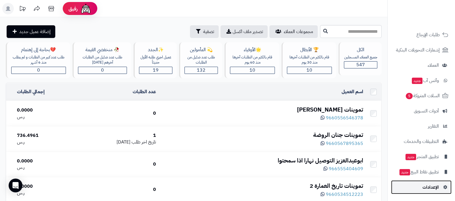
click at [429, 189] on span "الإعدادات" at bounding box center [431, 187] width 16 height 8
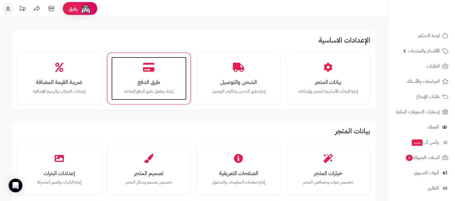
click at [153, 70] on icon at bounding box center [149, 67] width 12 height 10
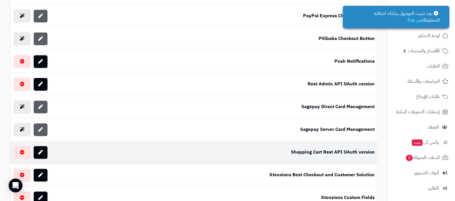
scroll to position [324, 0]
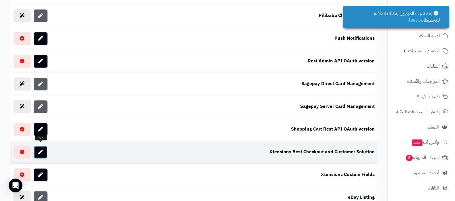
click at [44, 151] on link at bounding box center [41, 152] width 14 height 13
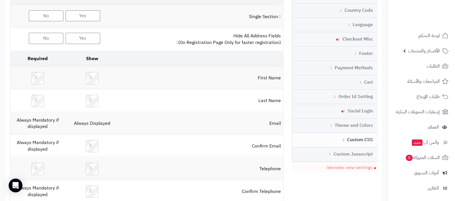
scroll to position [216, 0]
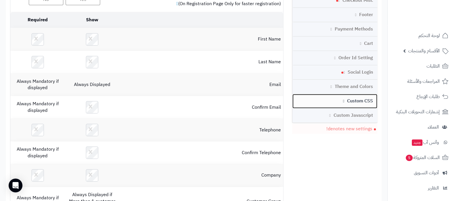
click at [360, 100] on link "Custom CSS" at bounding box center [335, 101] width 85 height 14
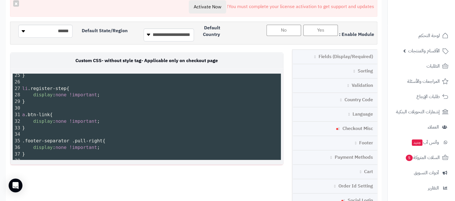
scroll to position [2, 0]
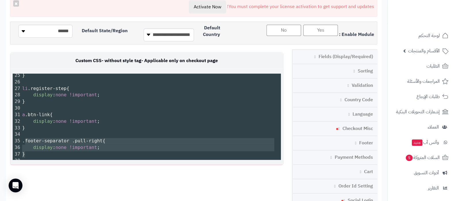
type textarea "**********"
drag, startPoint x: 26, startPoint y: 151, endPoint x: 20, endPoint y: 136, distance: 16.0
click at [21, 136] on div "1 .xlogo { 2 width : 50px ; 3 } 4 ​ 5 .dropdown-menu { 6 left : auto ; 7 } 8 ​ …" at bounding box center [151, 39] width 260 height 250
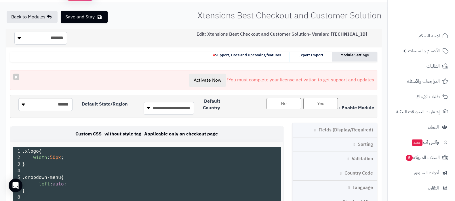
scroll to position [0, 0]
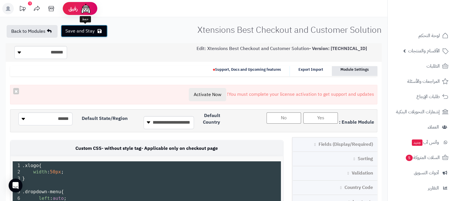
click at [83, 32] on button "Save and Stay" at bounding box center [84, 31] width 47 height 13
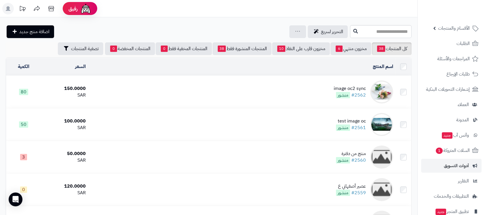
scroll to position [79, 0]
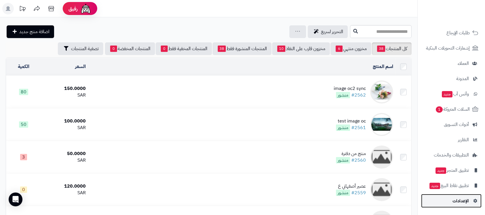
click at [458, 198] on span "الإعدادات" at bounding box center [461, 201] width 16 height 8
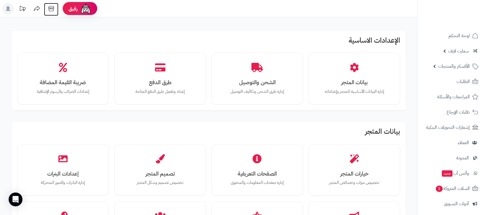
click at [49, 7] on icon at bounding box center [51, 9] width 12 height 12
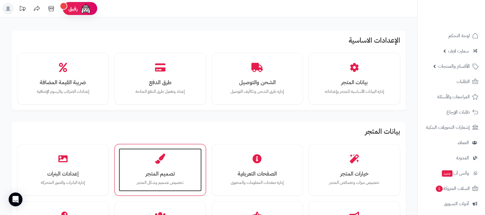
click at [161, 185] on p "تخصيص تصميم وشكل المتجر" at bounding box center [160, 182] width 71 height 6
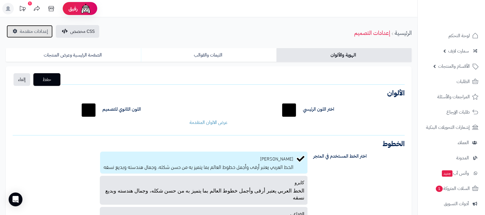
click at [34, 33] on span "إعدادات متقدمة" at bounding box center [34, 31] width 28 height 7
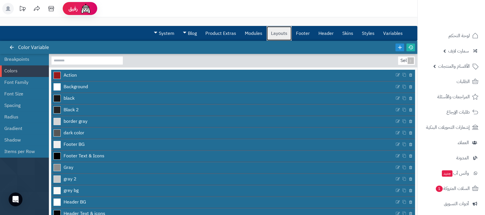
click at [279, 34] on link "Layouts" at bounding box center [279, 33] width 25 height 14
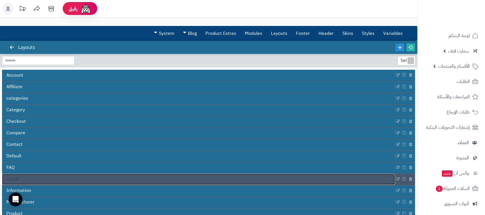
click at [202, 179] on link "Home" at bounding box center [198, 179] width 393 height 11
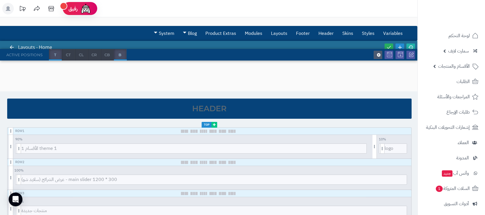
click at [216, 124] on icon at bounding box center [214, 124] width 3 height 3
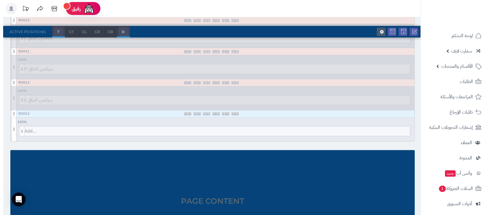
scroll to position [380, 0]
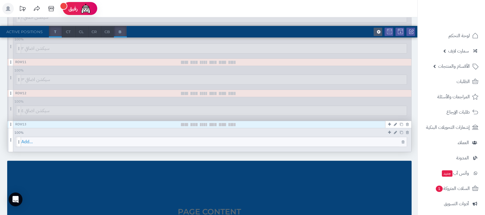
click at [236, 139] on span "Add..." at bounding box center [214, 142] width 386 height 10
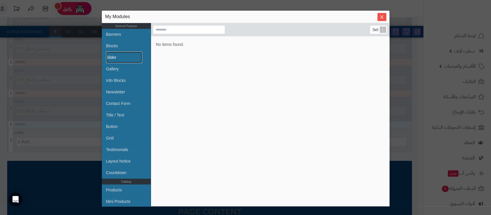
click at [120, 59] on link "Slider" at bounding box center [124, 58] width 36 height 12
click at [381, 16] on icon "Close" at bounding box center [382, 16] width 5 height 5
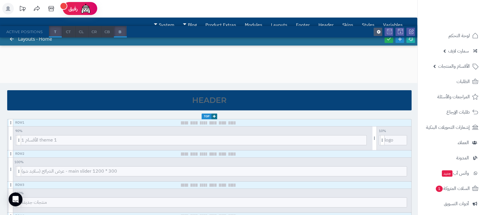
scroll to position [0, 0]
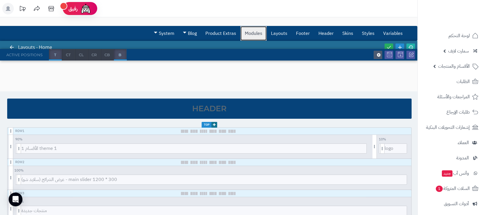
click at [246, 32] on link "Modules" at bounding box center [254, 33] width 26 height 14
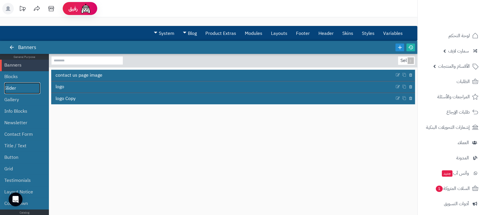
click at [17, 83] on link "Slider" at bounding box center [22, 88] width 36 height 12
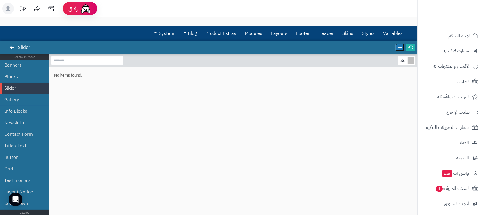
click at [399, 50] on link at bounding box center [400, 47] width 9 height 8
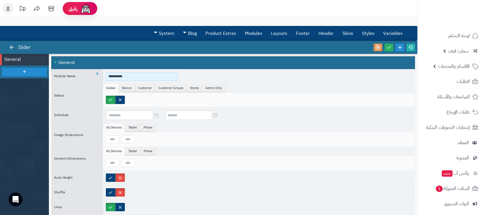
click at [120, 75] on input "**********" at bounding box center [142, 76] width 72 height 9
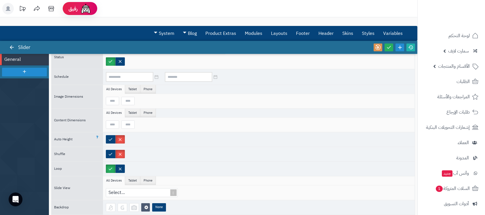
scroll to position [77, 0]
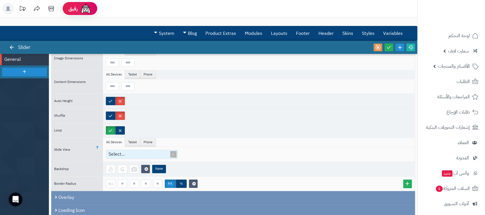
type input "******"
click at [176, 154] on span at bounding box center [174, 154] width 8 height 8
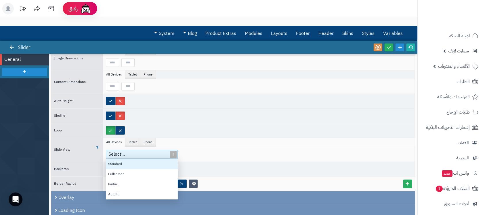
scroll to position [34, 66]
click at [174, 154] on span at bounding box center [174, 154] width 8 height 8
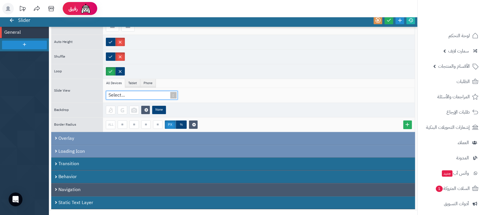
scroll to position [38, 0]
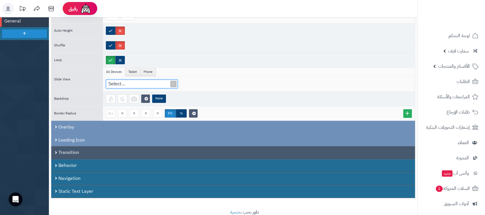
click at [136, 149] on div "Transition" at bounding box center [233, 152] width 364 height 13
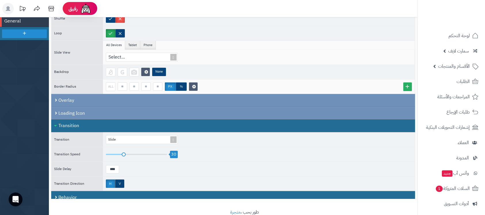
scroll to position [147, 0]
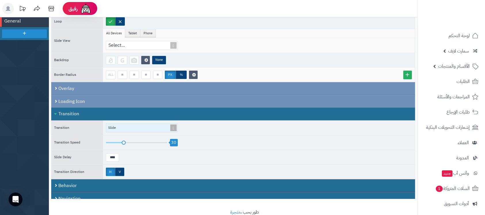
click at [174, 126] on span at bounding box center [174, 128] width 8 height 8
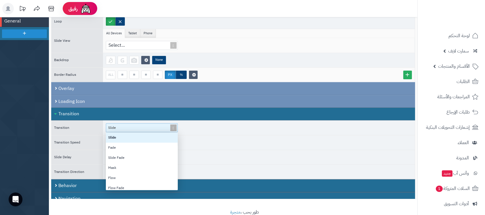
scroll to position [52, 66]
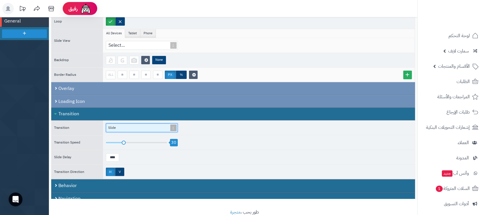
click at [174, 126] on span at bounding box center [174, 128] width 8 height 8
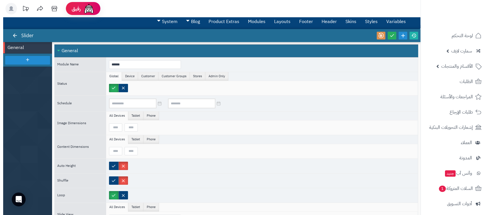
scroll to position [0, 0]
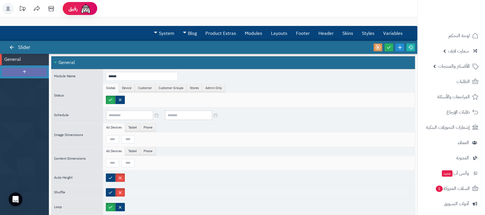
click at [18, 70] on div at bounding box center [24, 72] width 45 height 9
click at [24, 82] on icon at bounding box center [24, 82] width 5 height 5
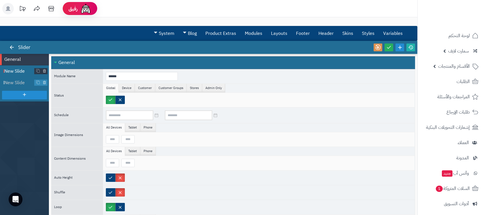
click at [18, 71] on span "New Slide" at bounding box center [19, 71] width 30 height 7
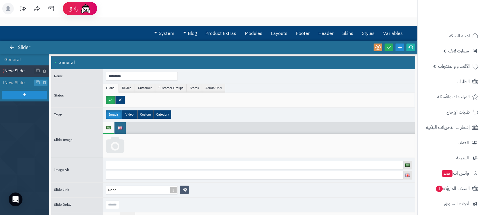
click at [117, 145] on icon at bounding box center [115, 145] width 18 height 17
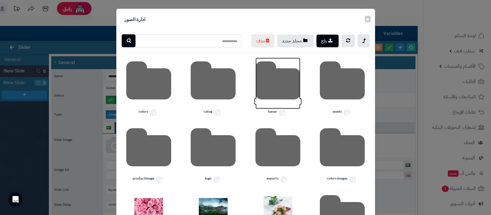
click at [288, 98] on icon at bounding box center [278, 83] width 45 height 51
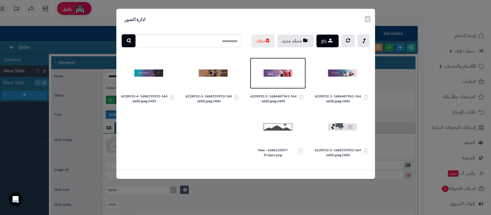
click at [280, 84] on img at bounding box center [278, 73] width 29 height 29
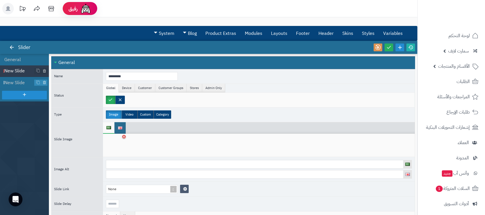
click at [109, 128] on img at bounding box center [109, 127] width 5 height 3
click at [20, 83] on span "New Slide" at bounding box center [19, 82] width 30 height 7
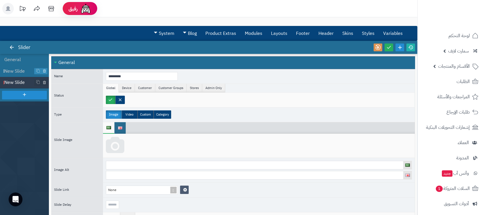
click at [119, 145] on icon at bounding box center [115, 145] width 18 height 17
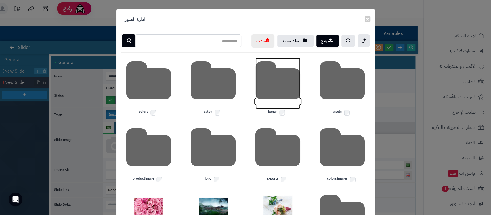
click at [274, 99] on icon at bounding box center [278, 83] width 45 height 51
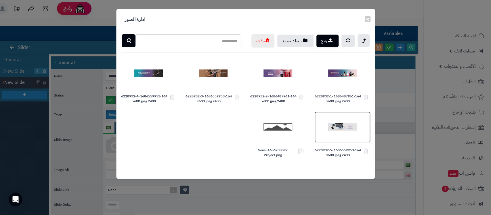
click at [342, 140] on img at bounding box center [342, 127] width 29 height 29
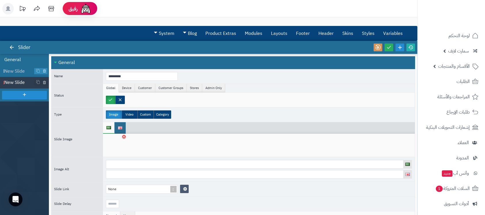
click at [21, 58] on li "General" at bounding box center [24, 60] width 49 height 12
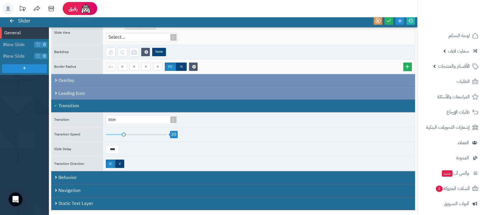
scroll to position [38, 0]
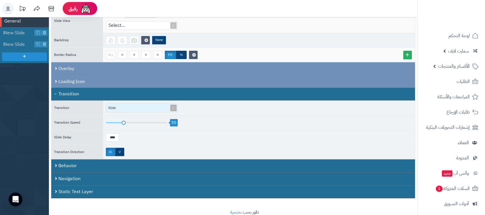
click at [168, 104] on div "Slide" at bounding box center [139, 108] width 67 height 8
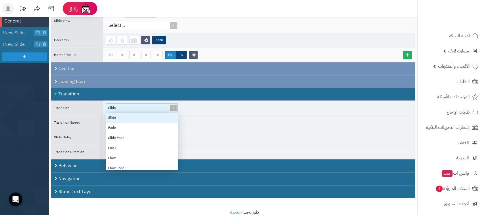
scroll to position [0, 0]
click at [135, 134] on div "Slide Fade" at bounding box center [142, 138] width 72 height 10
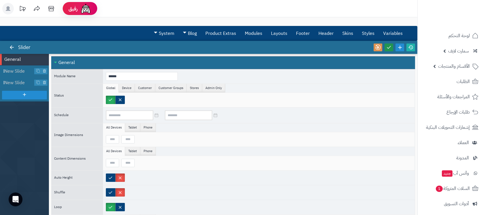
click at [390, 45] on icon at bounding box center [389, 47] width 5 height 5
click at [412, 46] on icon at bounding box center [411, 47] width 5 height 5
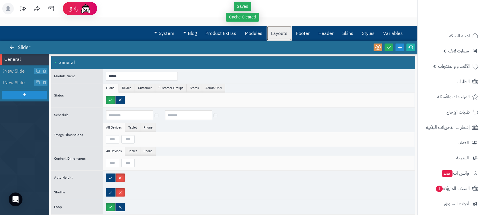
click at [275, 32] on link "Layouts" at bounding box center [279, 33] width 25 height 14
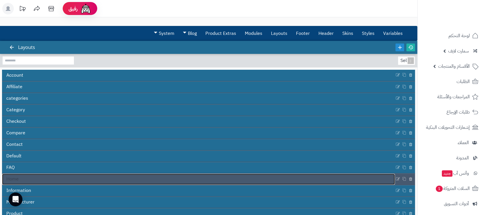
click at [149, 180] on link "Home" at bounding box center [198, 179] width 393 height 11
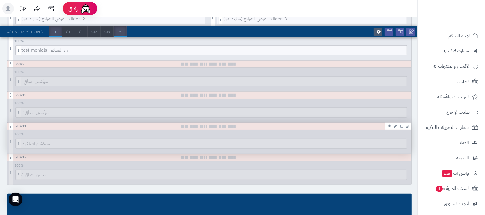
scroll to position [272, 0]
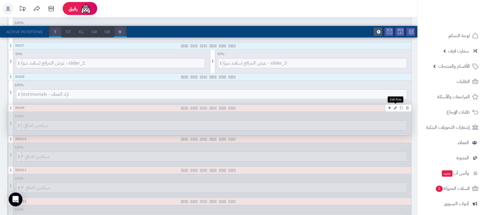
click at [396, 106] on icon at bounding box center [395, 108] width 3 height 4
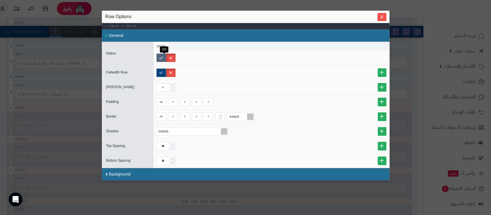
click at [163, 57] on label at bounding box center [162, 58] width 10 height 8
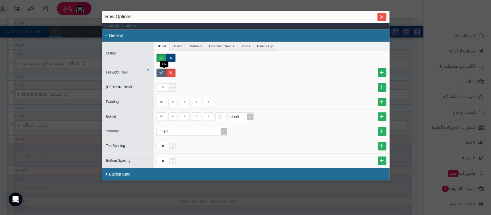
click at [165, 75] on label at bounding box center [162, 73] width 10 height 8
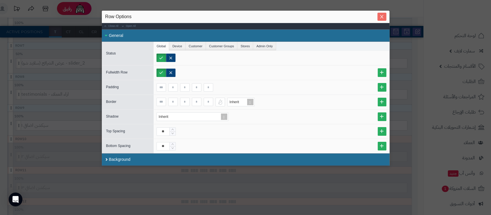
click at [382, 18] on icon "Close" at bounding box center [382, 16] width 5 height 5
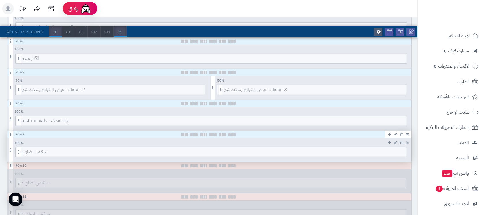
scroll to position [233, 0]
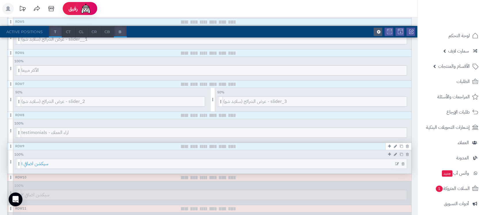
click at [179, 162] on span "سيكشن اضافي ١" at bounding box center [214, 164] width 386 height 10
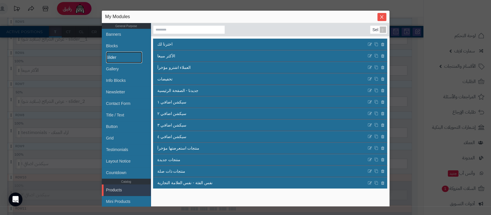
click at [108, 55] on link "Slider" at bounding box center [124, 58] width 36 height 12
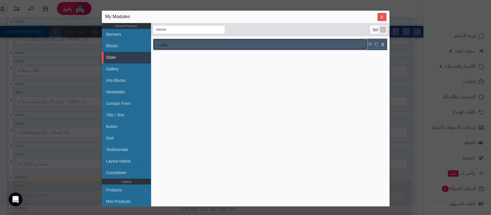
click at [203, 44] on link "سلايدر" at bounding box center [260, 44] width 214 height 11
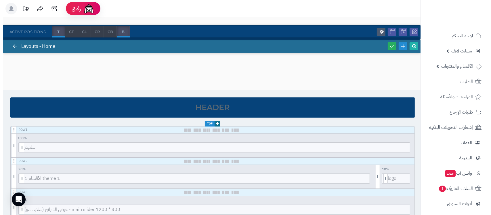
scroll to position [0, 0]
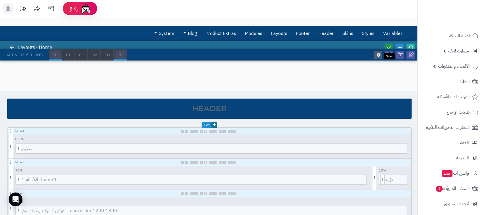
click at [392, 45] on icon at bounding box center [389, 47] width 5 height 5
click at [411, 44] on link at bounding box center [411, 47] width 9 height 8
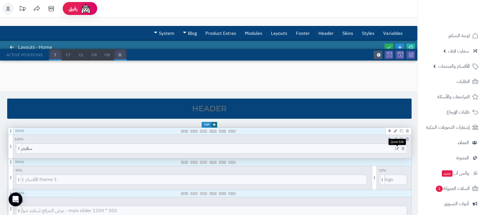
click at [398, 147] on icon at bounding box center [398, 149] width 4 height 4
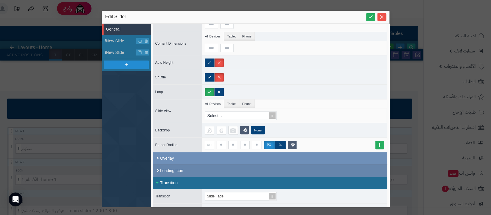
scroll to position [115, 0]
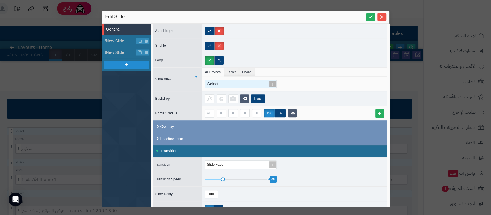
click at [274, 81] on span at bounding box center [273, 84] width 8 height 8
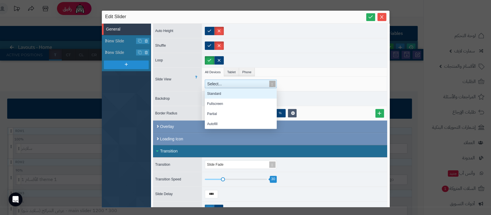
scroll to position [34, 66]
click at [233, 90] on div "Standard" at bounding box center [241, 93] width 72 height 10
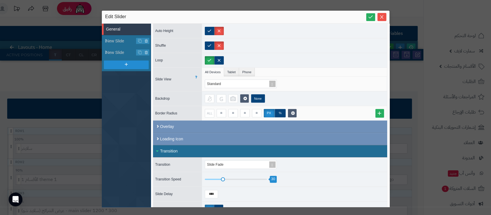
click at [335, 86] on div "Standard" at bounding box center [296, 83] width 182 height 9
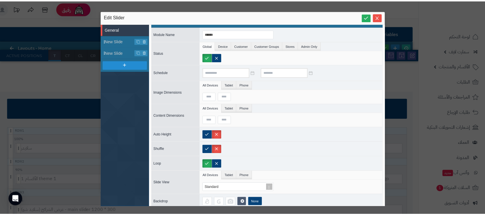
scroll to position [0, 0]
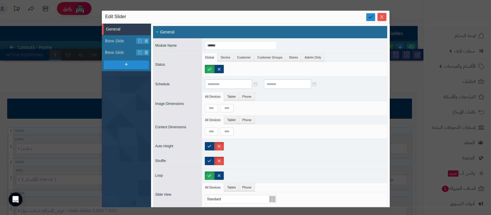
click at [374, 13] on link at bounding box center [370, 17] width 9 height 8
click at [380, 16] on icon "Close" at bounding box center [382, 16] width 5 height 5
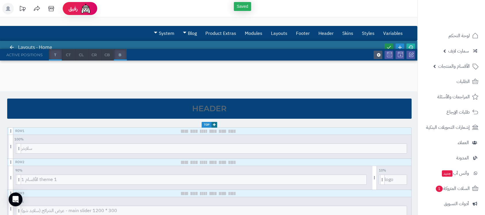
click at [390, 43] on link at bounding box center [389, 47] width 9 height 8
click at [412, 45] on icon at bounding box center [411, 47] width 5 height 5
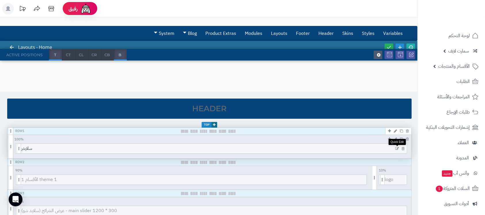
click at [398, 149] on icon at bounding box center [398, 149] width 4 height 4
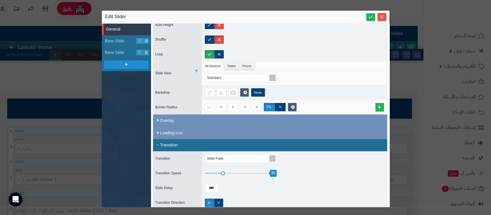
scroll to position [162, 0]
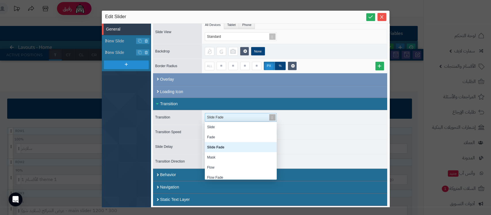
click at [273, 116] on span at bounding box center [273, 117] width 8 height 8
click at [222, 137] on div "Fade" at bounding box center [241, 137] width 72 height 10
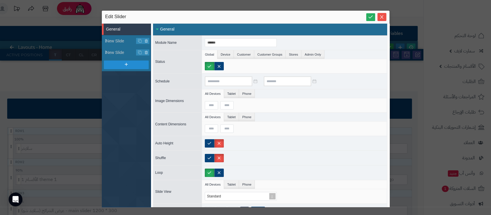
scroll to position [0, 0]
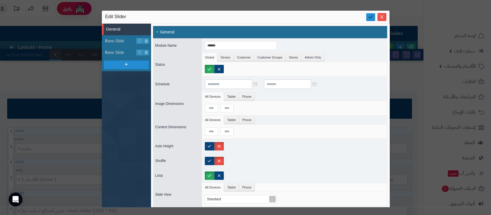
click at [369, 18] on icon at bounding box center [370, 16] width 5 height 5
click at [380, 15] on icon "Close" at bounding box center [382, 16] width 5 height 5
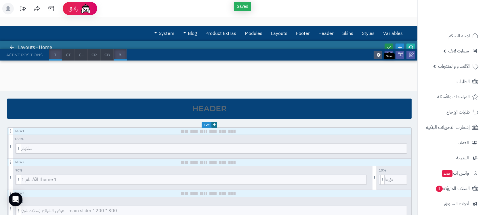
click at [391, 47] on icon at bounding box center [389, 47] width 5 height 5
click at [412, 45] on icon at bounding box center [411, 47] width 5 height 5
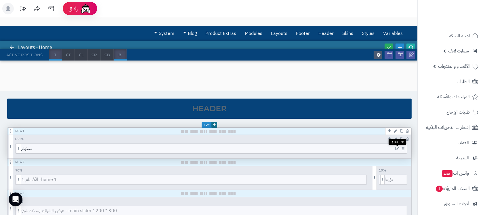
click at [398, 147] on icon at bounding box center [398, 149] width 4 height 4
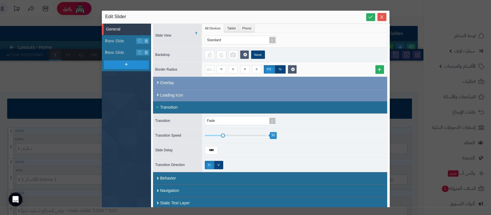
scroll to position [162, 0]
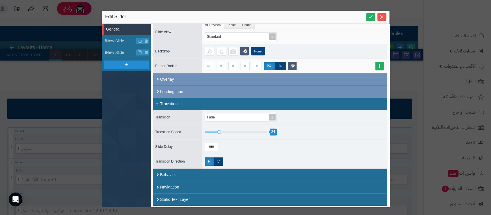
click at [219, 130] on div at bounding box center [236, 131] width 62 height 3
click at [215, 131] on div at bounding box center [236, 131] width 62 height 3
click at [210, 132] on div at bounding box center [236, 131] width 62 height 3
click at [369, 14] on link at bounding box center [370, 17] width 9 height 8
click at [379, 16] on span "Close" at bounding box center [382, 16] width 9 height 5
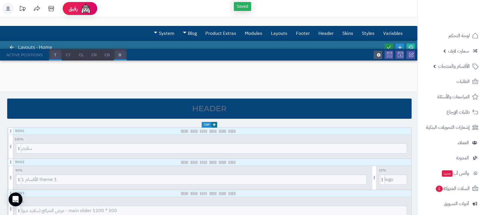
click at [390, 45] on icon at bounding box center [389, 47] width 5 height 5
click at [411, 46] on icon at bounding box center [411, 47] width 5 height 5
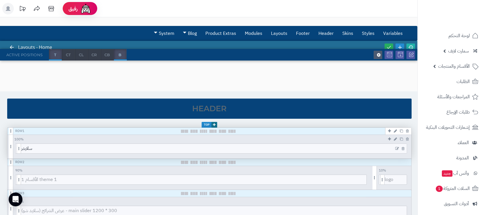
click at [398, 149] on icon at bounding box center [398, 149] width 4 height 4
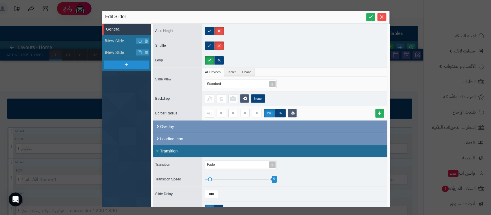
scroll to position [153, 0]
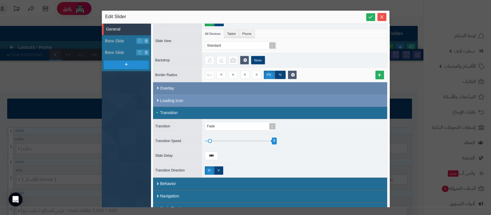
click at [184, 91] on div "Overlay" at bounding box center [270, 88] width 234 height 12
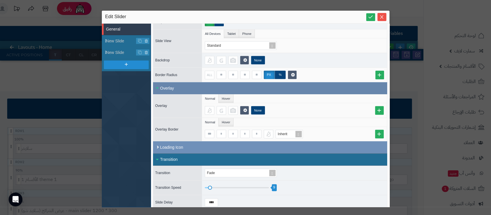
click at [226, 91] on div "Overlay" at bounding box center [270, 88] width 234 height 12
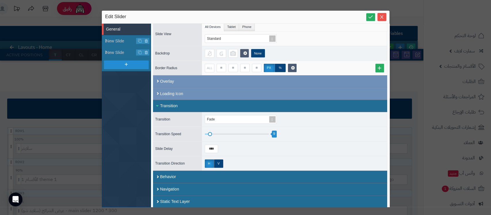
scroll to position [162, 0]
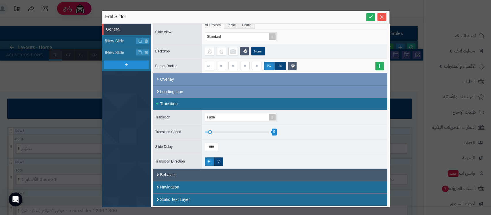
click at [249, 172] on div "Behavior" at bounding box center [270, 174] width 234 height 12
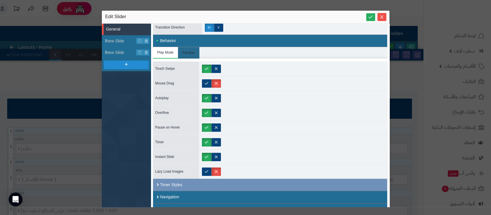
scroll to position [306, 0]
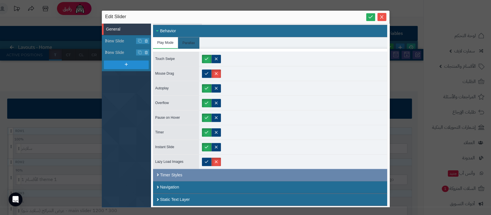
click at [229, 173] on div "Timer Styles" at bounding box center [270, 175] width 234 height 12
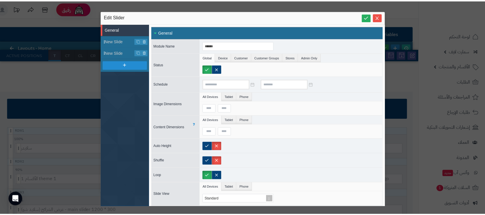
scroll to position [153, 0]
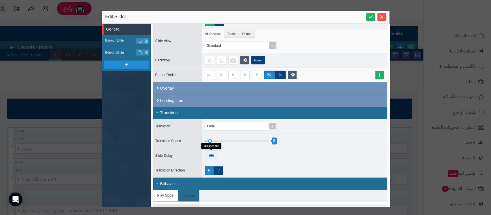
drag, startPoint x: 209, startPoint y: 155, endPoint x: 206, endPoint y: 155, distance: 3.2
click at [206, 155] on input "****" at bounding box center [211, 155] width 13 height 8
type input "****"
click at [371, 19] on icon at bounding box center [370, 16] width 5 height 5
click at [384, 17] on span "Close" at bounding box center [382, 16] width 9 height 5
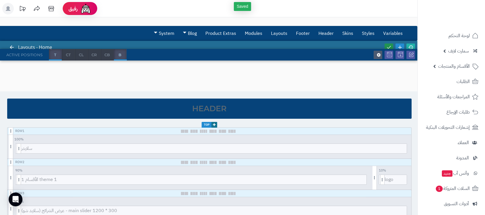
click at [390, 48] on icon at bounding box center [389, 47] width 5 height 5
click at [413, 47] on icon at bounding box center [411, 47] width 5 height 5
